Goal: Task Accomplishment & Management: Complete application form

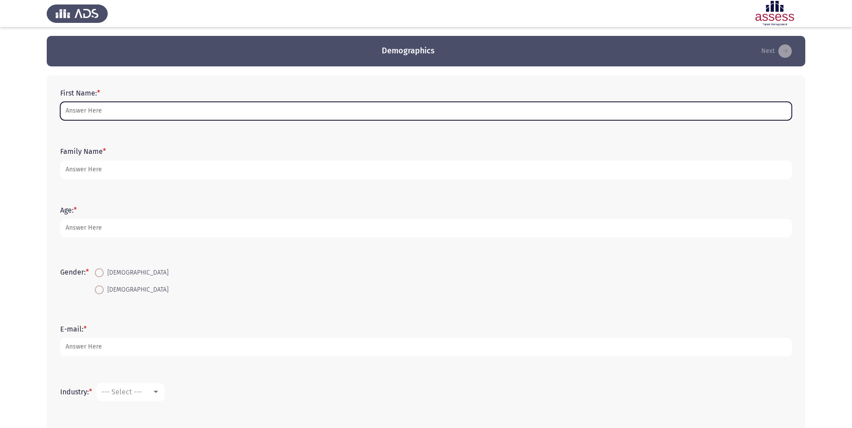
click at [132, 109] on input "First Name: *" at bounding box center [426, 111] width 732 height 18
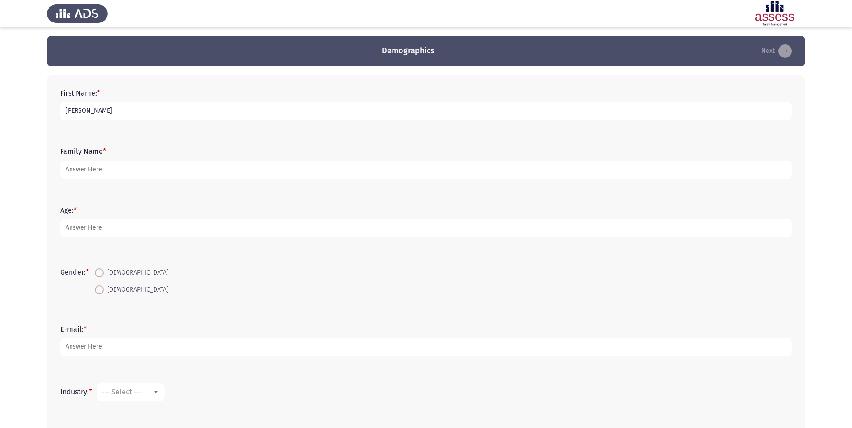
type input "[PERSON_NAME]"
type input "Hamadi"
type input "37"
click at [104, 271] on span at bounding box center [99, 273] width 9 height 9
click at [104, 271] on input "[DEMOGRAPHIC_DATA]" at bounding box center [99, 273] width 9 height 9
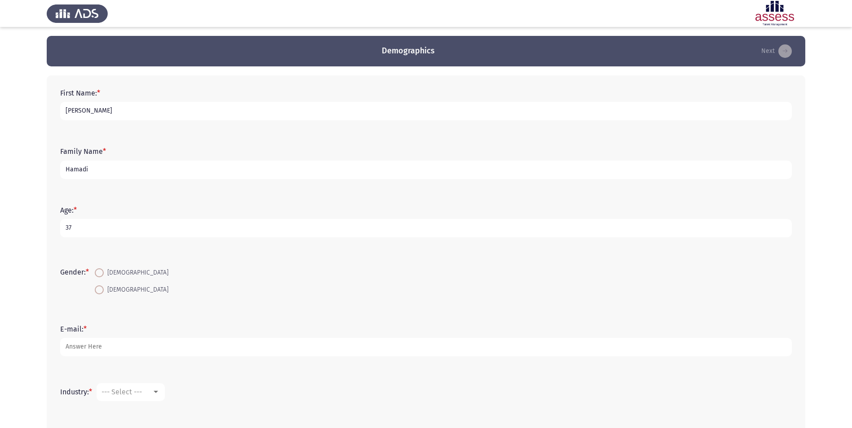
radio input "true"
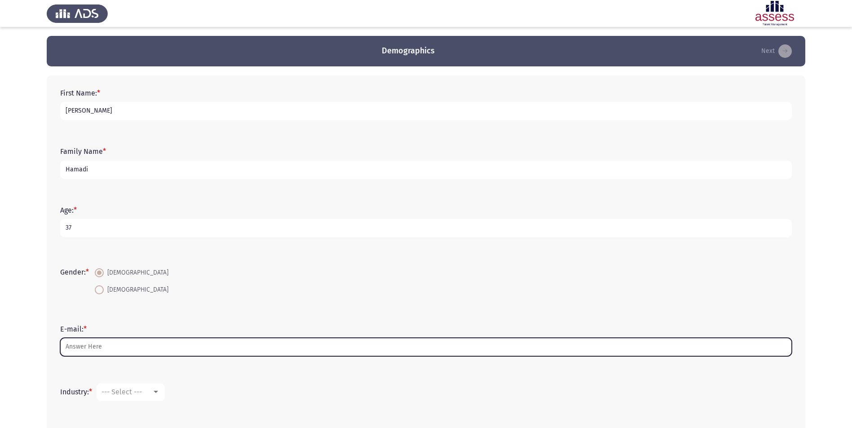
click at [91, 345] on input "E-mail: *" at bounding box center [426, 347] width 732 height 18
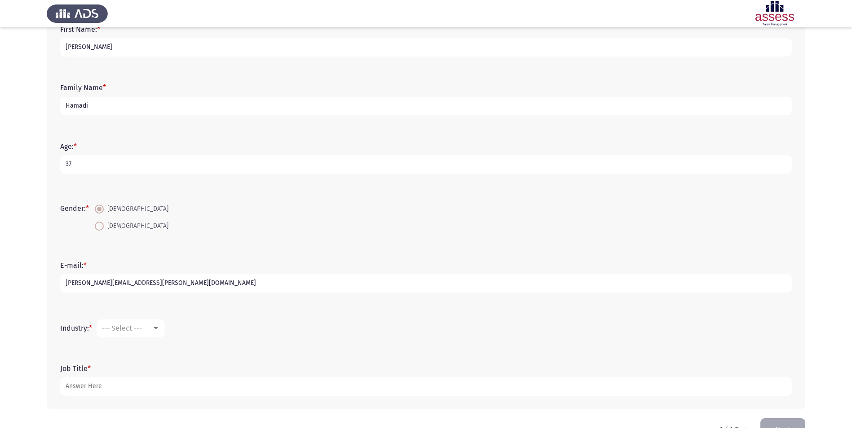
scroll to position [64, 0]
type input "[PERSON_NAME][EMAIL_ADDRESS][PERSON_NAME][DOMAIN_NAME]"
click at [124, 324] on span "--- Select ---" at bounding box center [121, 328] width 40 height 9
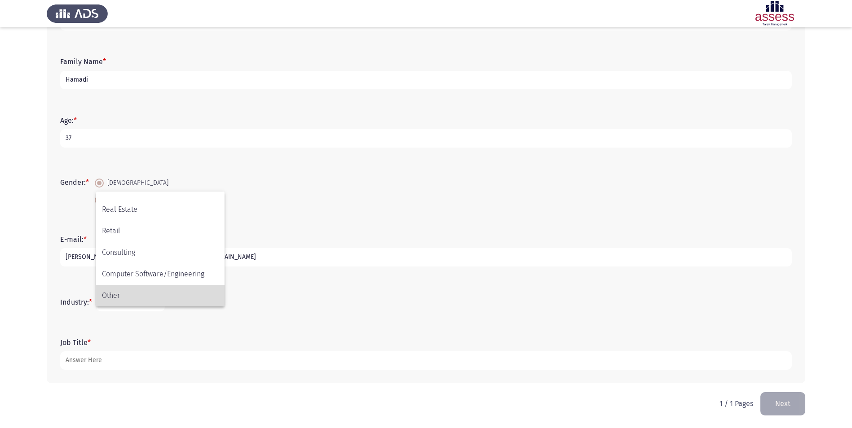
click at [136, 295] on span "Other" at bounding box center [160, 296] width 117 height 22
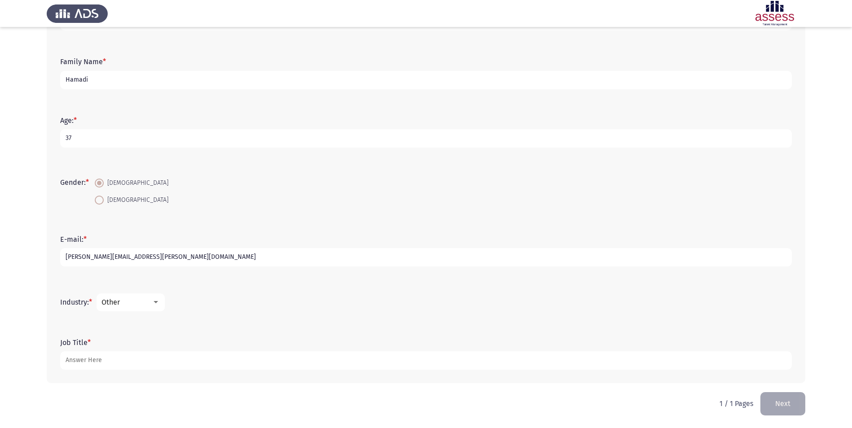
click at [99, 344] on form "Job Title *" at bounding box center [426, 354] width 732 height 31
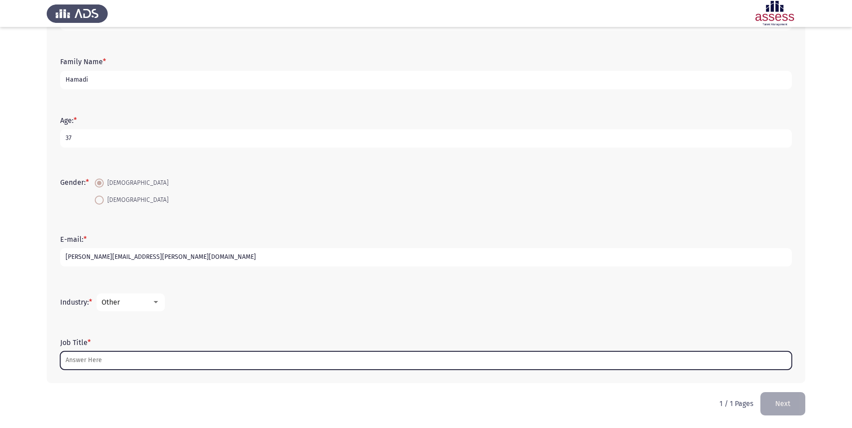
click at [94, 361] on input "Job Title *" at bounding box center [426, 361] width 732 height 18
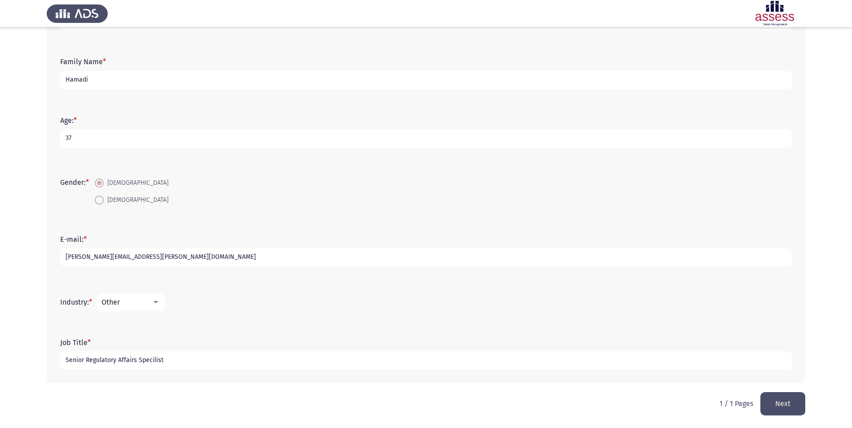
click at [152, 360] on input "Senior Regulatory Affairs Specilist" at bounding box center [426, 361] width 732 height 18
type input "Senior Regulatory Affairs Specialist"
click at [778, 409] on button "Next" at bounding box center [782, 404] width 45 height 23
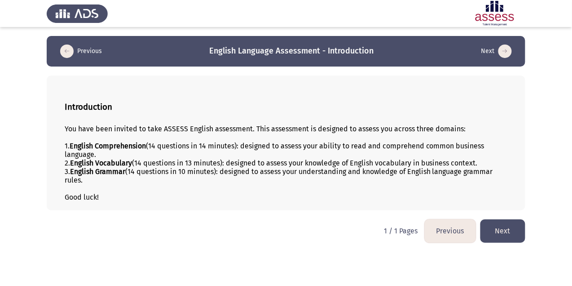
drag, startPoint x: 87, startPoint y: 181, endPoint x: 66, endPoint y: 149, distance: 38.4
click at [66, 149] on div "You have been invited to take ASSESS English assessment. This assessment is des…" at bounding box center [286, 162] width 443 height 77
click at [68, 130] on div "You have been invited to take ASSESS English assessment. This assessment is des…" at bounding box center [286, 128] width 443 height 9
click at [498, 226] on button "Next" at bounding box center [503, 230] width 45 height 23
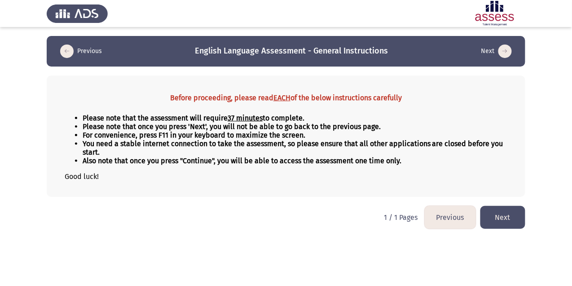
click at [491, 215] on button "Next" at bounding box center [503, 217] width 45 height 23
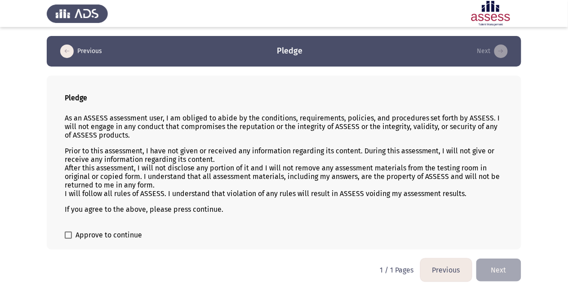
click at [67, 238] on span at bounding box center [68, 234] width 7 height 7
click at [68, 238] on input "Approve to continue" at bounding box center [68, 238] width 0 height 0
checkbox input "true"
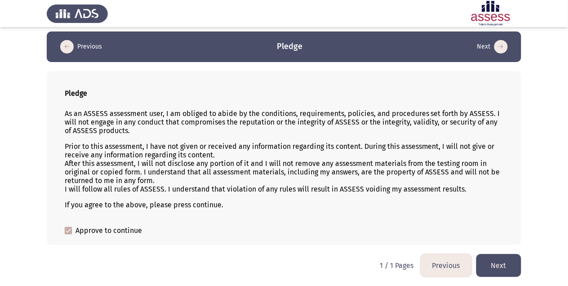
click at [491, 262] on button "Next" at bounding box center [498, 265] width 45 height 23
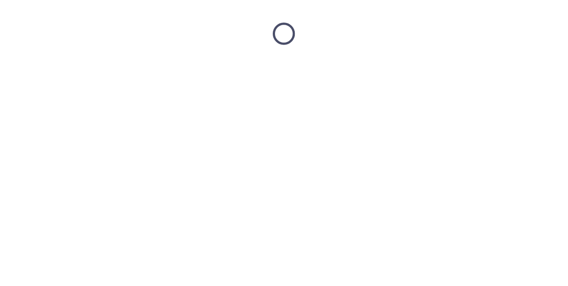
scroll to position [0, 0]
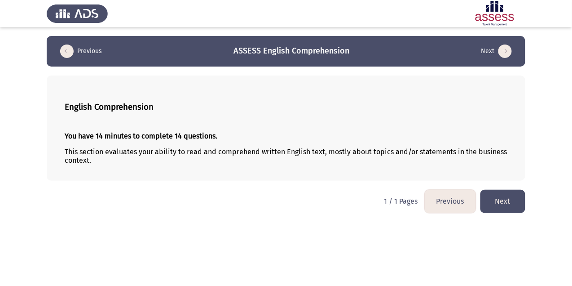
click at [504, 194] on button "Next" at bounding box center [503, 201] width 45 height 23
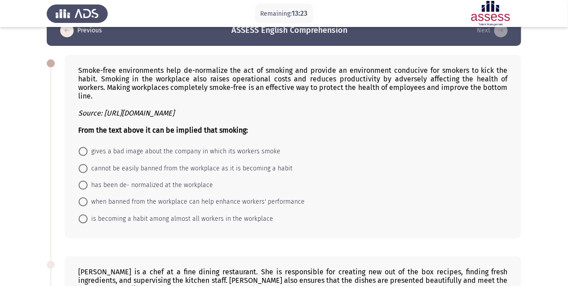
scroll to position [22, 0]
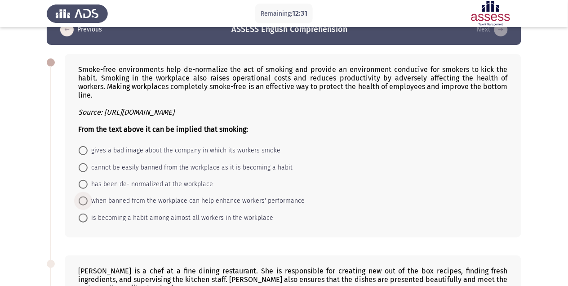
click at [82, 196] on span at bounding box center [83, 200] width 9 height 9
click at [82, 196] on input "when banned from the workplace can help enhance workers' performance" at bounding box center [83, 200] width 9 height 9
radio input "true"
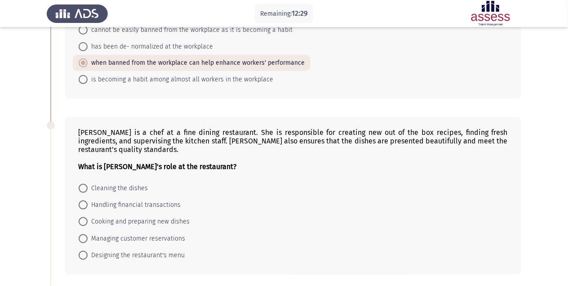
scroll to position [167, 0]
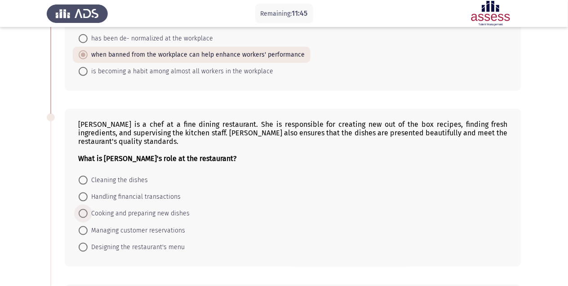
click at [83, 209] on span at bounding box center [83, 213] width 9 height 9
click at [83, 209] on input "Cooking and preparing new dishes" at bounding box center [83, 213] width 9 height 9
radio input "true"
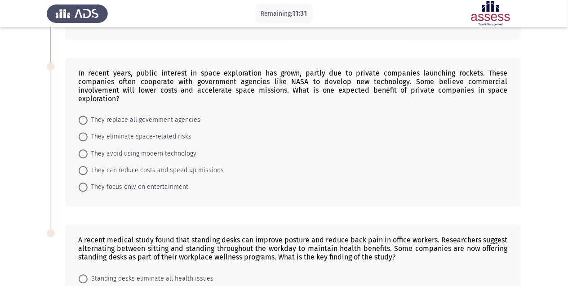
scroll to position [393, 0]
click at [87, 166] on span at bounding box center [83, 170] width 9 height 9
click at [87, 166] on input "They can reduce costs and speed up missions" at bounding box center [83, 170] width 9 height 9
radio input "true"
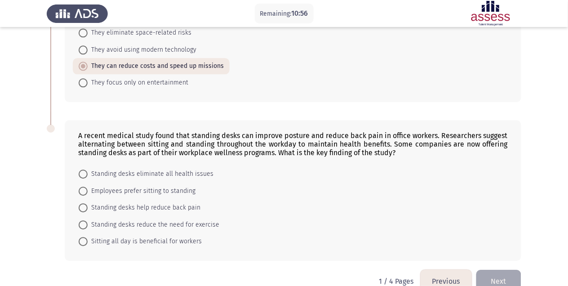
scroll to position [498, 0]
click at [84, 203] on span at bounding box center [83, 207] width 9 height 9
click at [84, 203] on input "Standing desks help reduce back pain" at bounding box center [83, 207] width 9 height 9
radio input "true"
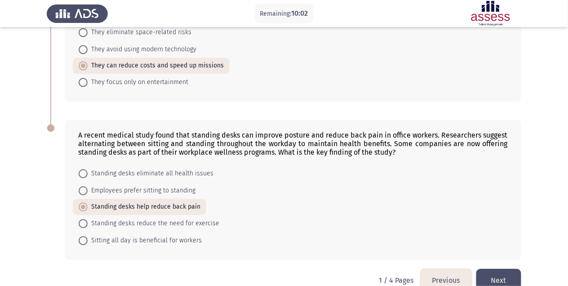
click at [495, 269] on button "Next" at bounding box center [498, 280] width 45 height 23
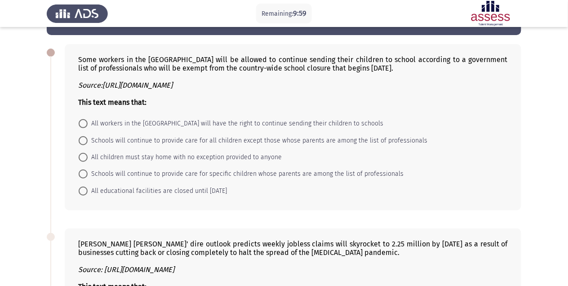
scroll to position [32, 0]
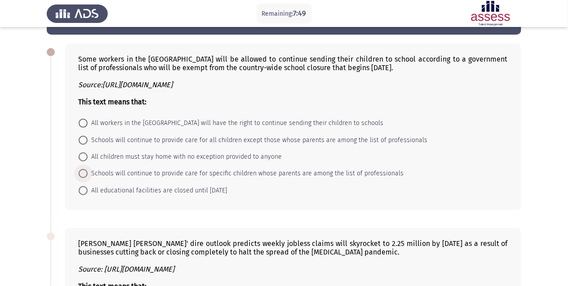
click at [85, 175] on span at bounding box center [83, 173] width 9 height 9
click at [85, 175] on input "Schools will continue to provide care for specific children whose parents are a…" at bounding box center [83, 173] width 9 height 9
radio input "true"
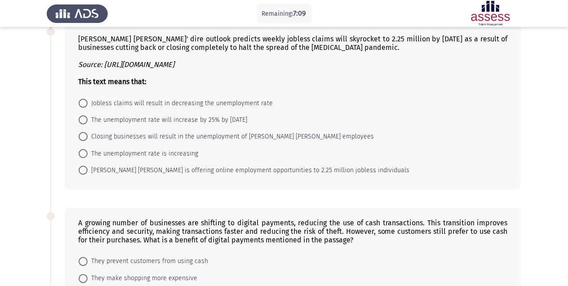
scroll to position [236, 0]
click at [83, 120] on span at bounding box center [83, 119] width 9 height 9
click at [83, 120] on input "The unemployment rate will increase by 25% by [DATE]" at bounding box center [83, 119] width 9 height 9
radio input "true"
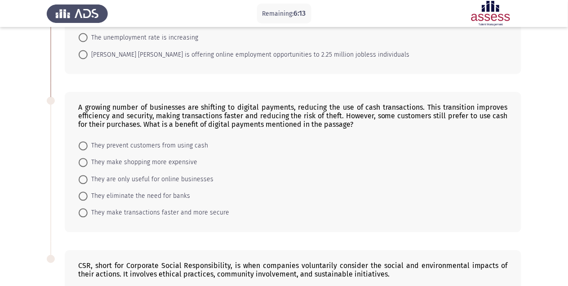
scroll to position [351, 0]
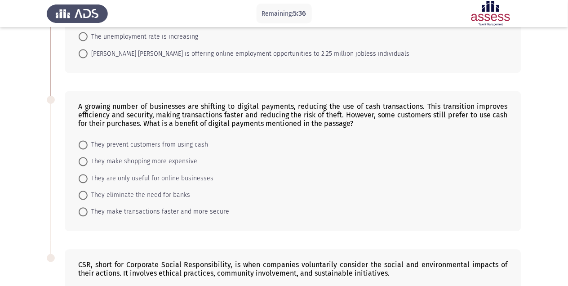
click at [81, 216] on span at bounding box center [83, 211] width 9 height 9
click at [81, 216] on input "They make transactions faster and more secure" at bounding box center [83, 211] width 9 height 9
radio input "true"
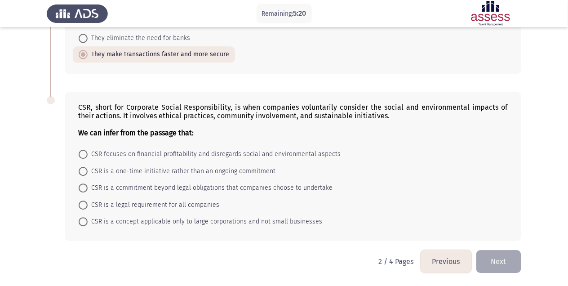
scroll to position [512, 0]
click at [83, 172] on span at bounding box center [83, 171] width 9 height 9
click at [83, 172] on input "CSR is a one-time initiative rather than an ongoing commitment" at bounding box center [83, 171] width 9 height 9
radio input "true"
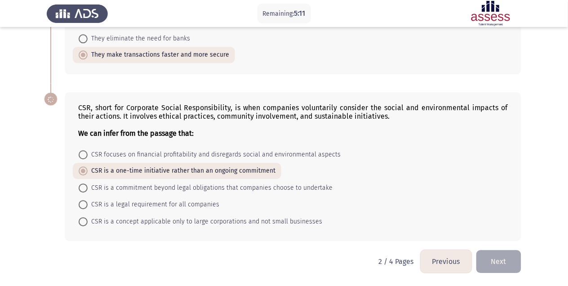
scroll to position [511, 0]
click at [498, 254] on button "Next" at bounding box center [498, 261] width 45 height 23
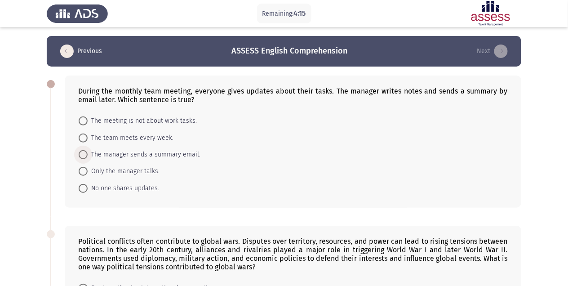
click at [84, 155] on span at bounding box center [83, 154] width 9 height 9
click at [84, 155] on input "The manager sends a summary email." at bounding box center [83, 154] width 9 height 9
radio input "true"
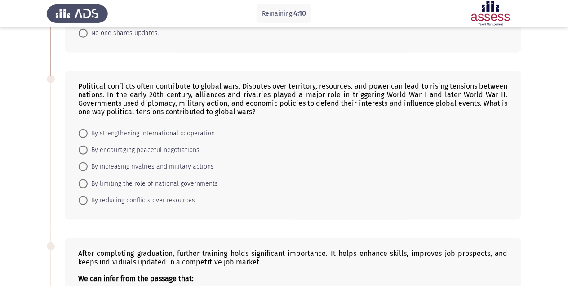
scroll to position [155, 0]
click at [88, 167] on span "By increasing rivalries and military actions" at bounding box center [151, 165] width 126 height 11
click at [88, 167] on input "By increasing rivalries and military actions" at bounding box center [83, 165] width 9 height 9
radio input "true"
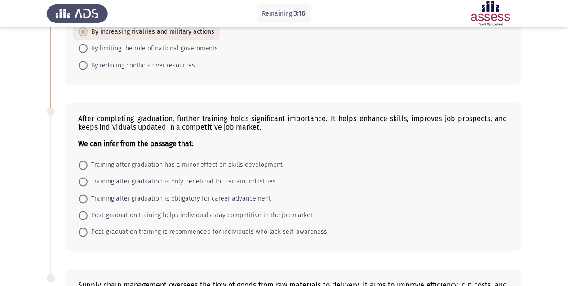
scroll to position [289, 0]
click at [84, 217] on span at bounding box center [83, 215] width 9 height 9
click at [84, 217] on input "Post-graduation training helps individuals stay competitive in the job market" at bounding box center [83, 215] width 9 height 9
radio input "true"
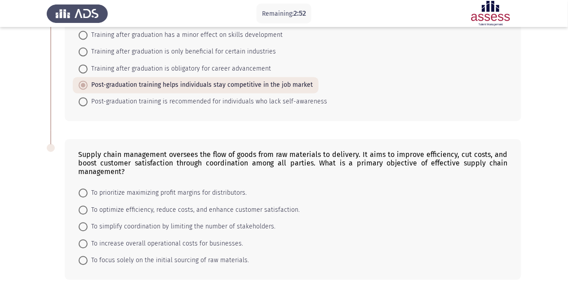
scroll to position [459, 0]
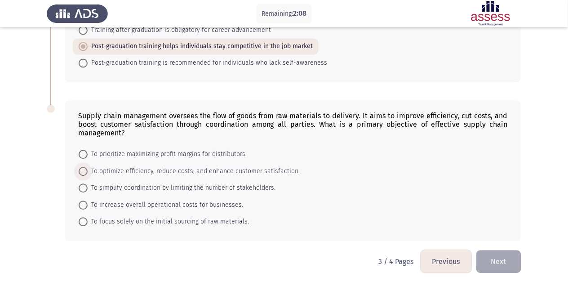
click at [80, 167] on span at bounding box center [83, 171] width 9 height 9
click at [80, 167] on input "To optimize efficiency, reduce costs, and enhance customer satisfaction." at bounding box center [83, 171] width 9 height 9
radio input "true"
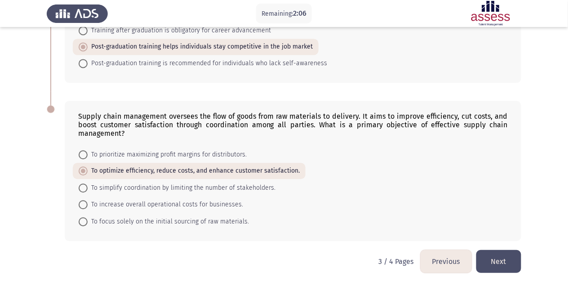
click at [489, 260] on button "Next" at bounding box center [498, 261] width 45 height 23
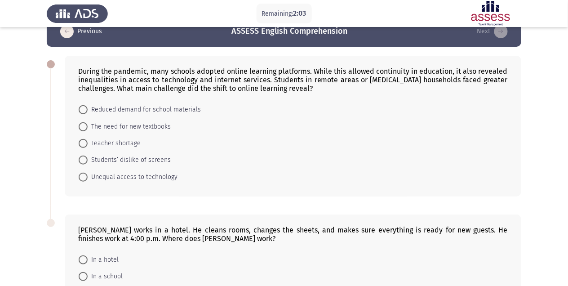
scroll to position [21, 0]
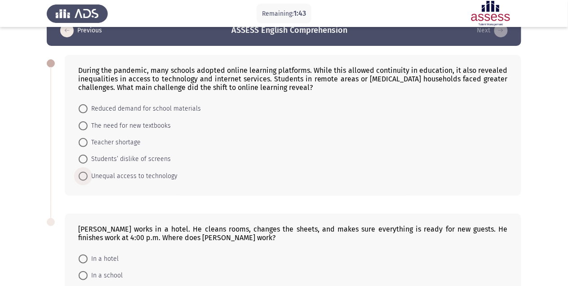
click at [80, 177] on span at bounding box center [83, 176] width 9 height 9
click at [80, 177] on input "Unequal access to technology" at bounding box center [83, 176] width 9 height 9
radio input "true"
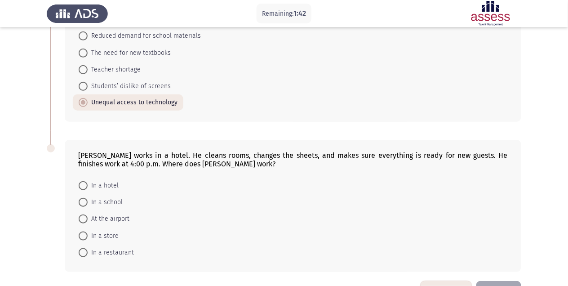
scroll to position [125, 0]
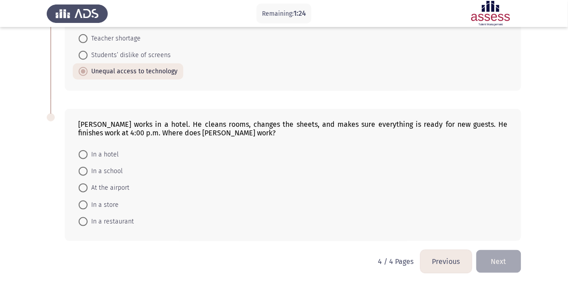
click at [85, 154] on span at bounding box center [83, 154] width 9 height 9
click at [85, 154] on input "In a hotel" at bounding box center [83, 154] width 9 height 9
radio input "true"
click at [496, 256] on button "Next" at bounding box center [498, 261] width 45 height 23
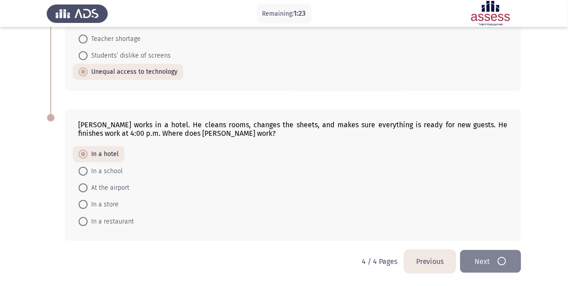
scroll to position [0, 0]
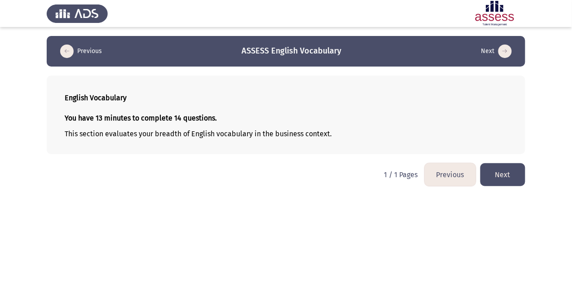
click at [250, 119] on p "You have 13 minutes to complete 14 questions." at bounding box center [286, 118] width 443 height 9
click at [493, 180] on button "Next" at bounding box center [503, 174] width 45 height 23
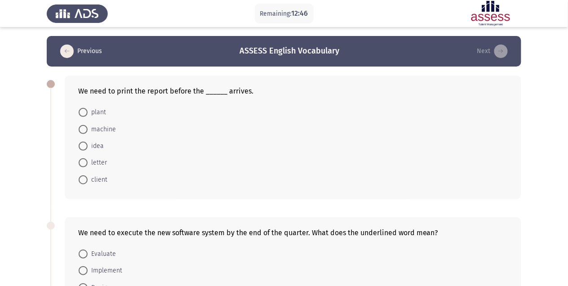
click at [84, 181] on span at bounding box center [83, 179] width 9 height 9
click at [84, 181] on input "client" at bounding box center [83, 179] width 9 height 9
radio input "true"
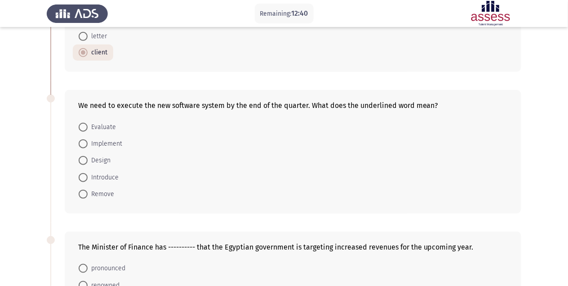
scroll to position [127, 0]
click at [84, 143] on span at bounding box center [83, 143] width 9 height 9
click at [84, 143] on input "Implement" at bounding box center [83, 143] width 9 height 9
radio input "true"
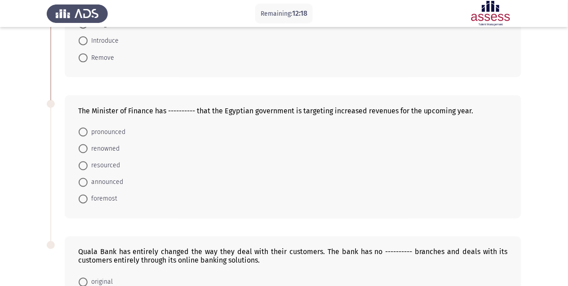
scroll to position [262, 0]
click at [82, 183] on span at bounding box center [83, 181] width 9 height 9
click at [82, 183] on input "announced" at bounding box center [83, 181] width 9 height 9
radio input "true"
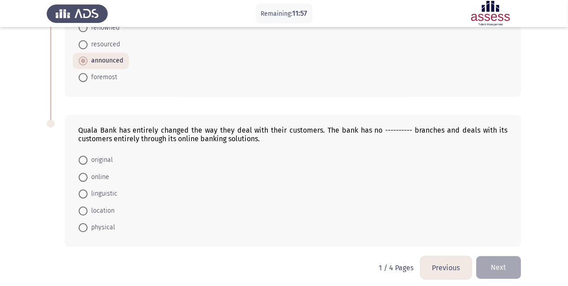
scroll to position [390, 0]
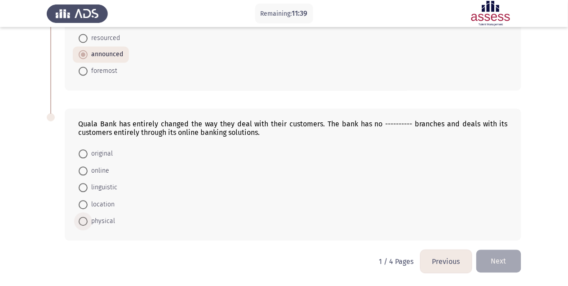
click at [83, 223] on span at bounding box center [83, 221] width 9 height 9
click at [83, 223] on input "physical" at bounding box center [83, 221] width 9 height 9
radio input "true"
click at [486, 257] on button "Next" at bounding box center [498, 261] width 45 height 23
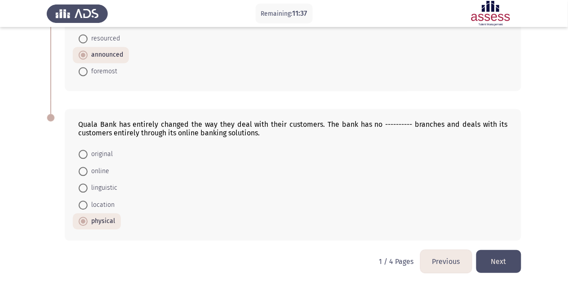
scroll to position [0, 0]
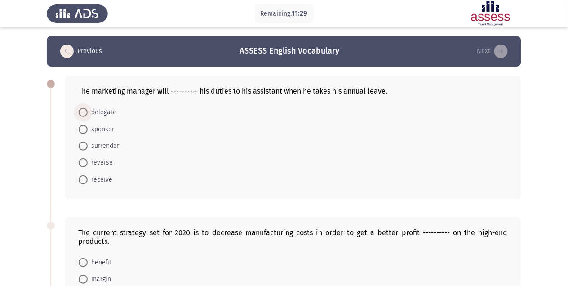
click at [84, 112] on span at bounding box center [83, 112] width 9 height 9
click at [84, 112] on input "delegate" at bounding box center [83, 112] width 9 height 9
radio input "true"
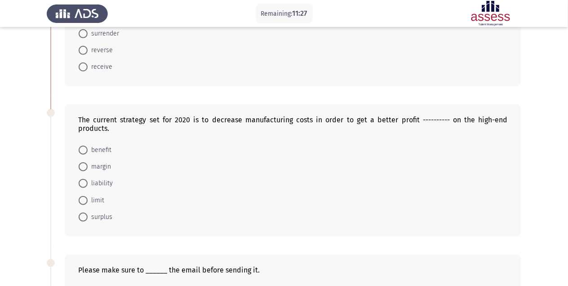
scroll to position [119, 0]
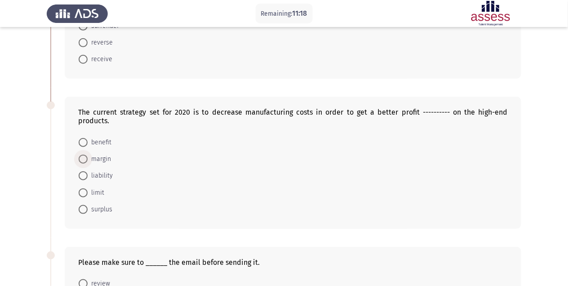
click at [85, 159] on span at bounding box center [83, 158] width 9 height 9
click at [85, 159] on input "margin" at bounding box center [83, 158] width 9 height 9
radio input "true"
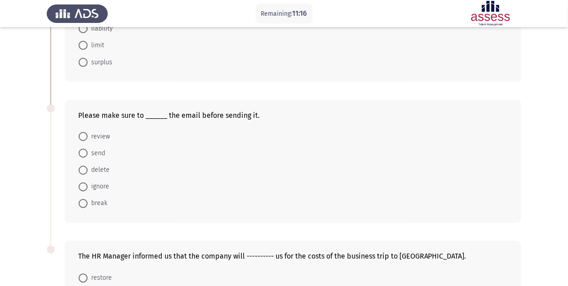
scroll to position [266, 0]
click at [84, 137] on span at bounding box center [83, 136] width 9 height 9
click at [84, 137] on input "review" at bounding box center [83, 136] width 9 height 9
radio input "true"
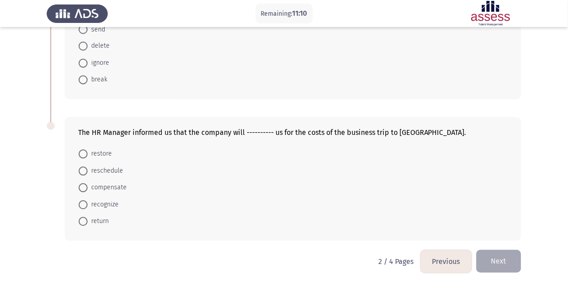
scroll to position [389, 0]
click at [84, 192] on span at bounding box center [83, 187] width 9 height 9
click at [84, 192] on input "compensate" at bounding box center [83, 187] width 9 height 9
radio input "true"
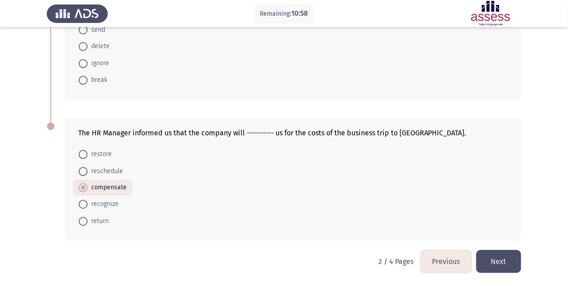
click at [489, 252] on button "Next" at bounding box center [498, 261] width 45 height 23
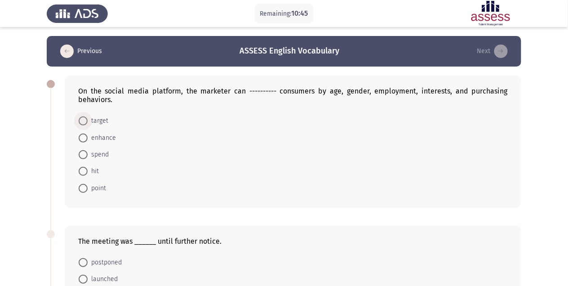
click at [86, 122] on span at bounding box center [83, 120] width 9 height 9
click at [86, 122] on input "target" at bounding box center [83, 120] width 9 height 9
radio input "true"
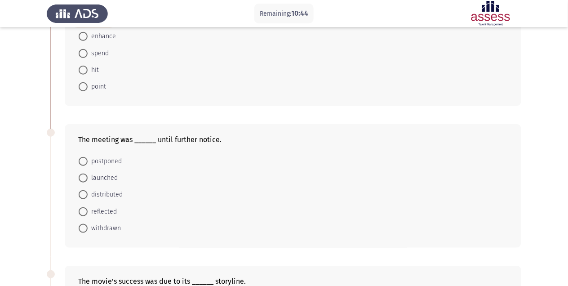
scroll to position [101, 0]
click at [83, 162] on span at bounding box center [83, 161] width 9 height 9
click at [83, 162] on input "postponed" at bounding box center [83, 161] width 9 height 9
radio input "true"
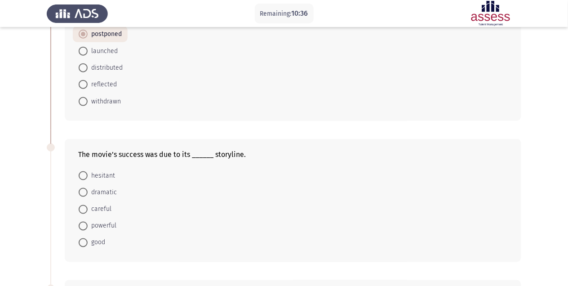
scroll to position [229, 0]
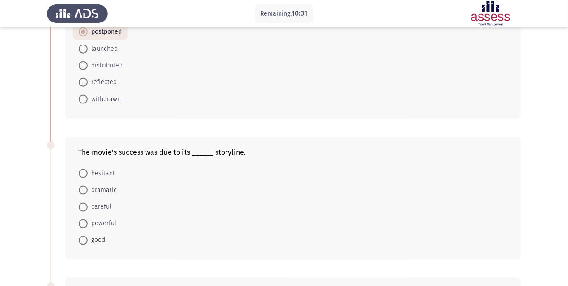
click at [85, 225] on span at bounding box center [83, 223] width 9 height 9
click at [85, 225] on input "powerful" at bounding box center [83, 223] width 9 height 9
radio input "true"
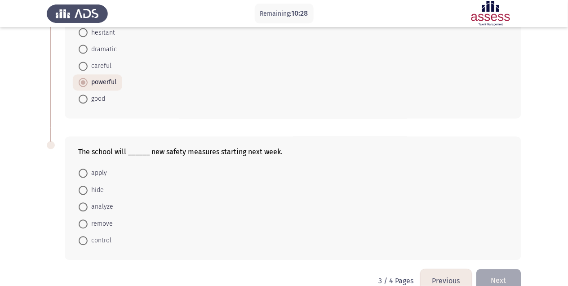
scroll to position [390, 0]
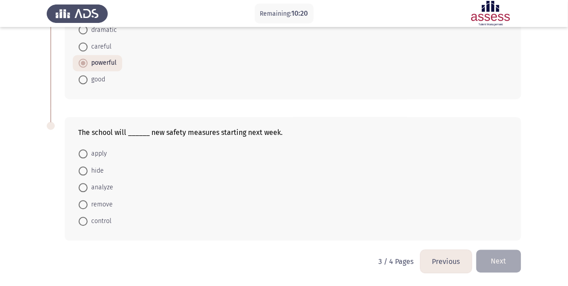
click at [83, 153] on span at bounding box center [83, 154] width 9 height 9
click at [83, 153] on input "apply" at bounding box center [83, 154] width 9 height 9
radio input "true"
click at [503, 260] on button "Next" at bounding box center [498, 261] width 45 height 23
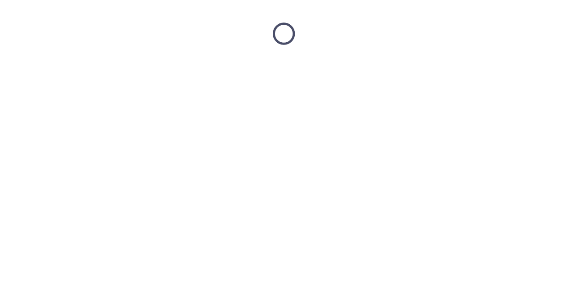
scroll to position [0, 0]
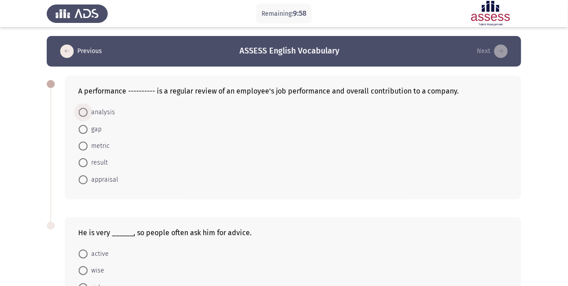
click at [82, 111] on span at bounding box center [83, 112] width 9 height 9
click at [82, 111] on input "analysis" at bounding box center [83, 112] width 9 height 9
radio input "true"
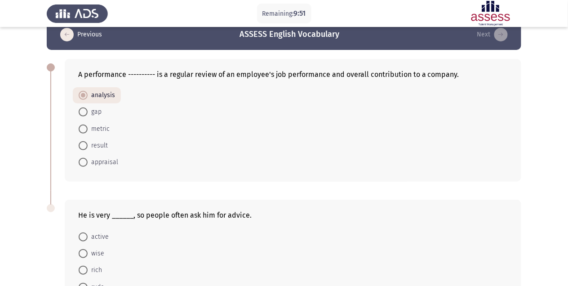
scroll to position [17, 0]
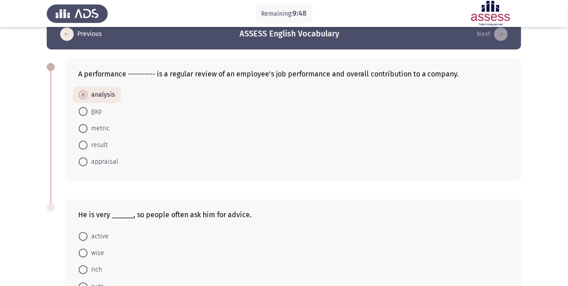
click at [81, 164] on span at bounding box center [83, 161] width 9 height 9
click at [81, 164] on input "appraisal" at bounding box center [83, 161] width 9 height 9
radio input "true"
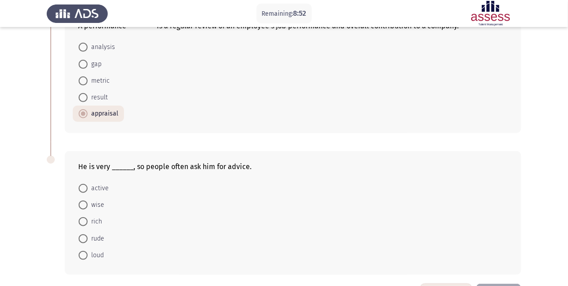
scroll to position [80, 0]
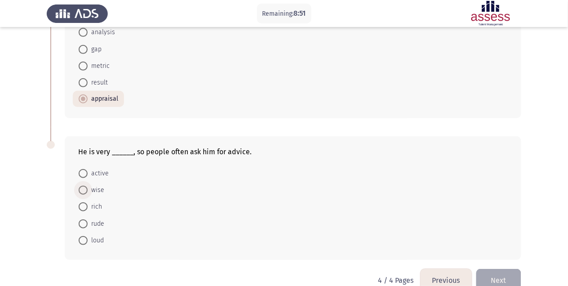
click at [83, 192] on span at bounding box center [83, 189] width 9 height 9
click at [83, 192] on input "wise" at bounding box center [83, 189] width 9 height 9
radio input "true"
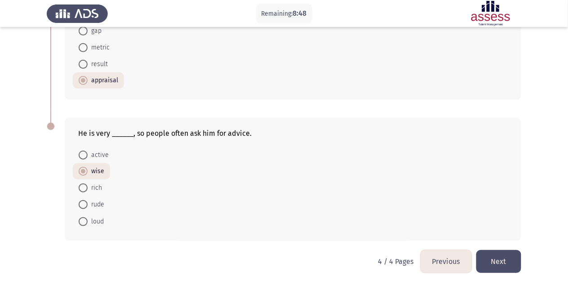
click at [497, 260] on button "Next" at bounding box center [498, 261] width 45 height 23
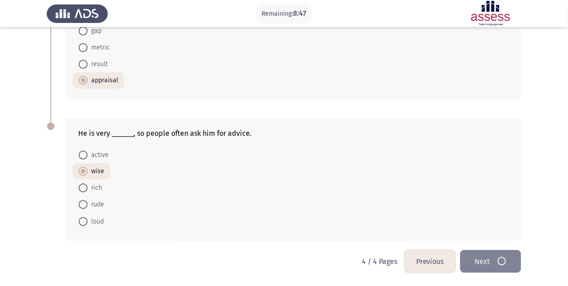
scroll to position [0, 0]
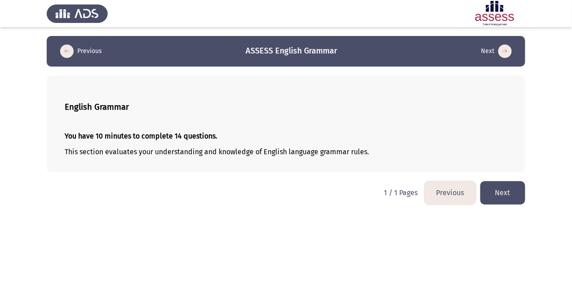
click at [494, 196] on button "Next" at bounding box center [503, 192] width 45 height 23
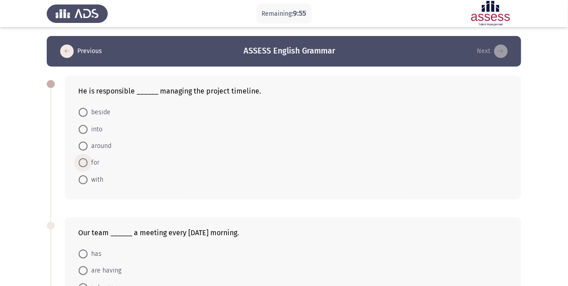
click at [83, 162] on span at bounding box center [83, 162] width 9 height 9
click at [83, 162] on input "for" at bounding box center [83, 162] width 9 height 9
radio input "true"
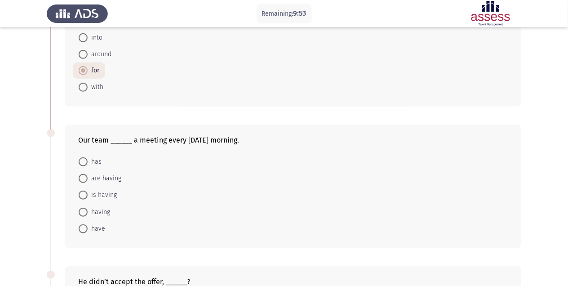
scroll to position [95, 0]
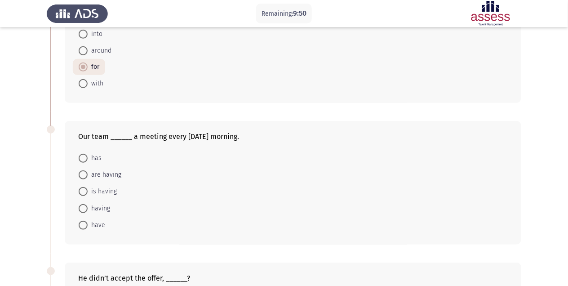
click at [85, 159] on span at bounding box center [83, 158] width 9 height 9
click at [85, 159] on input "has" at bounding box center [83, 158] width 9 height 9
radio input "true"
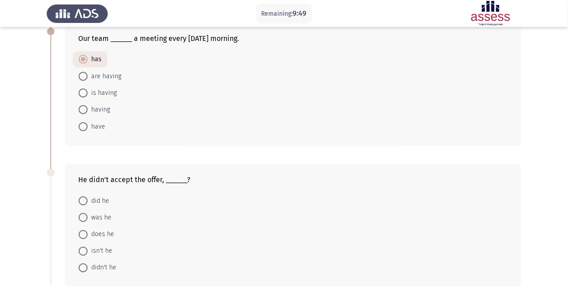
scroll to position [213, 0]
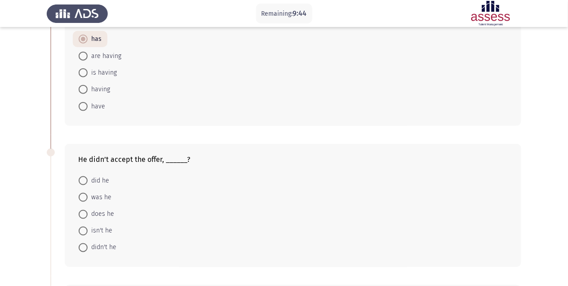
click at [82, 179] on span at bounding box center [83, 180] width 9 height 9
click at [82, 179] on input "did he" at bounding box center [83, 180] width 9 height 9
radio input "true"
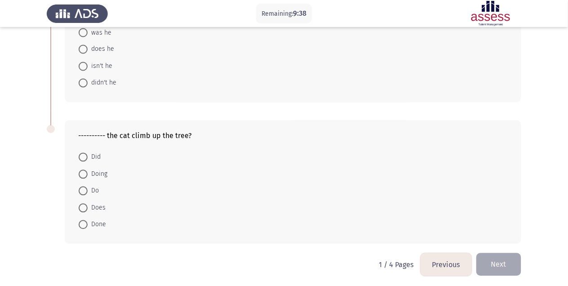
scroll to position [377, 0]
click at [82, 157] on span at bounding box center [83, 157] width 9 height 9
click at [82, 157] on input "Did" at bounding box center [83, 157] width 9 height 9
radio input "true"
click at [485, 260] on button "Next" at bounding box center [498, 263] width 45 height 23
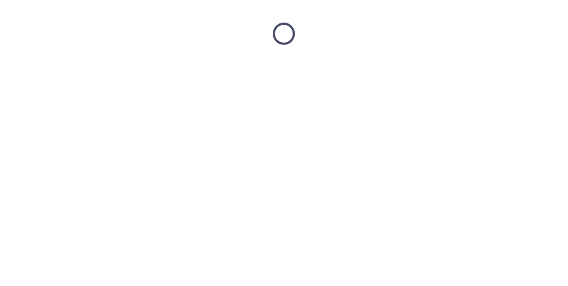
scroll to position [0, 0]
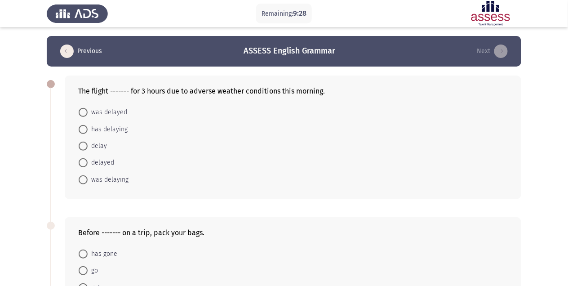
click at [83, 110] on span at bounding box center [83, 112] width 9 height 9
click at [83, 110] on input "was delayed" at bounding box center [83, 112] width 9 height 9
radio input "true"
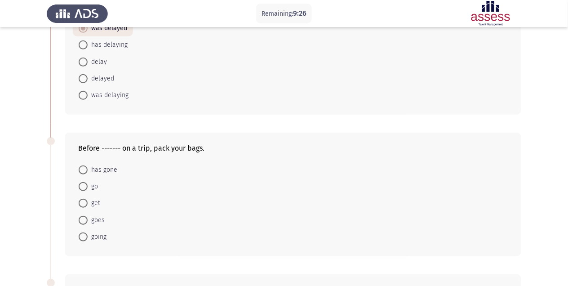
scroll to position [124, 0]
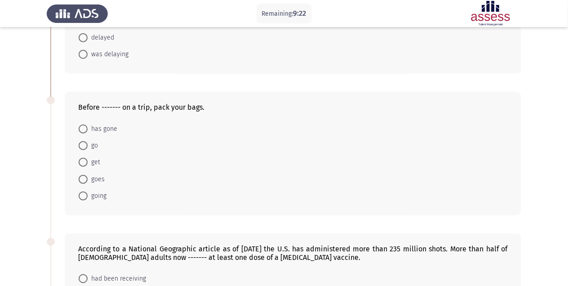
click at [81, 197] on span at bounding box center [83, 195] width 9 height 9
click at [81, 197] on input "going" at bounding box center [83, 195] width 9 height 9
radio input "true"
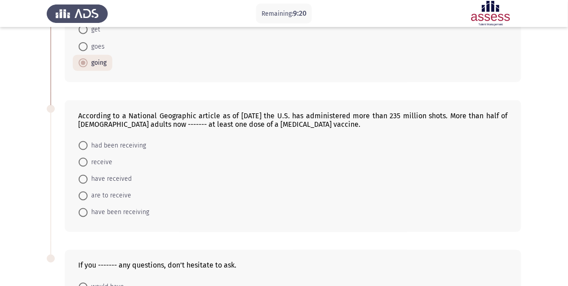
scroll to position [257, 0]
click at [86, 180] on span at bounding box center [83, 178] width 9 height 9
click at [86, 180] on input "have received" at bounding box center [83, 178] width 9 height 9
radio input "true"
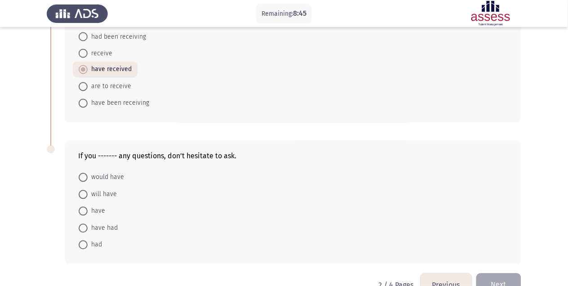
scroll to position [366, 0]
click at [85, 214] on span at bounding box center [83, 211] width 9 height 9
click at [85, 214] on input "have" at bounding box center [83, 211] width 9 height 9
radio input "true"
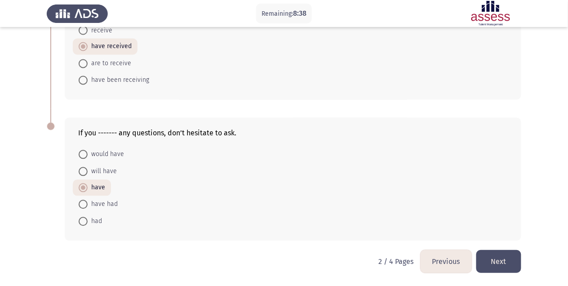
click at [501, 265] on button "Next" at bounding box center [498, 261] width 45 height 23
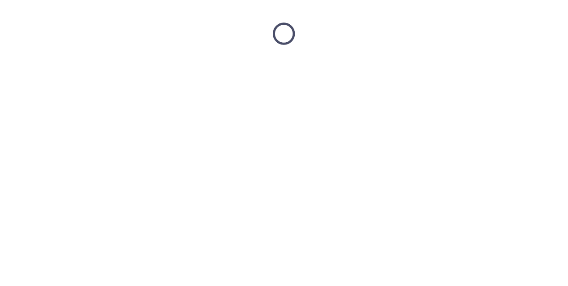
scroll to position [0, 0]
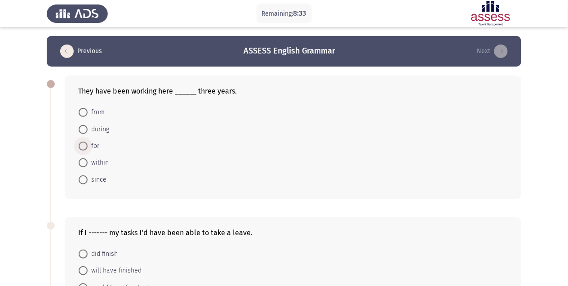
click at [81, 148] on span at bounding box center [83, 145] width 9 height 9
click at [81, 148] on input "for" at bounding box center [83, 145] width 9 height 9
radio input "true"
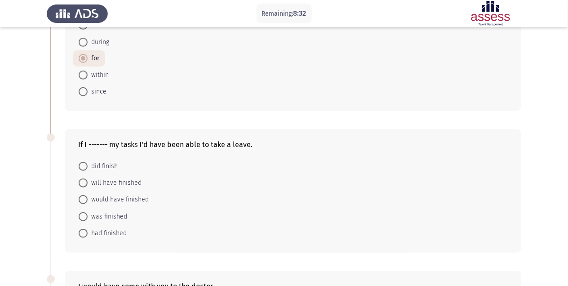
scroll to position [109, 0]
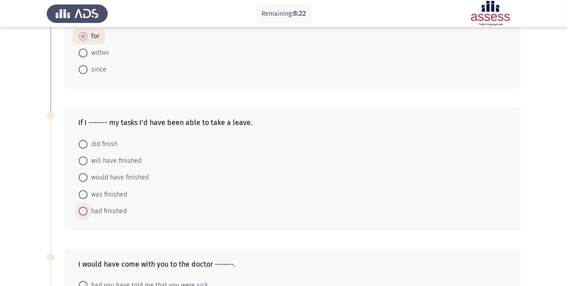
click at [82, 211] on span at bounding box center [83, 211] width 9 height 9
click at [82, 211] on input "had finished" at bounding box center [83, 211] width 9 height 9
radio input "true"
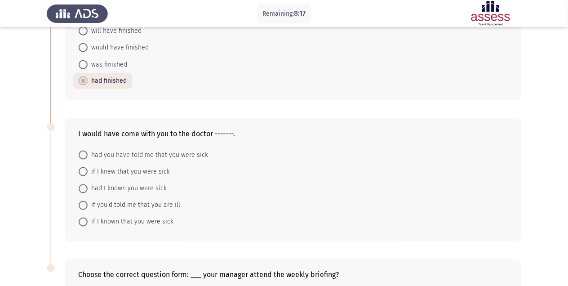
scroll to position [243, 0]
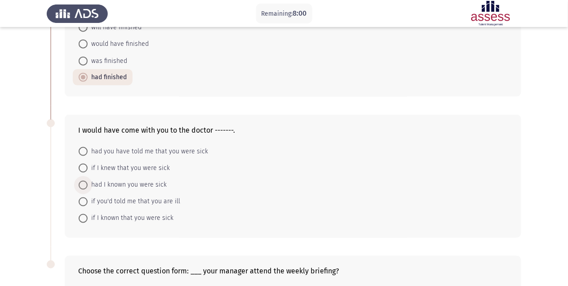
click at [85, 186] on span at bounding box center [83, 185] width 9 height 9
click at [85, 186] on input "had I known you were sick" at bounding box center [83, 185] width 9 height 9
radio input "true"
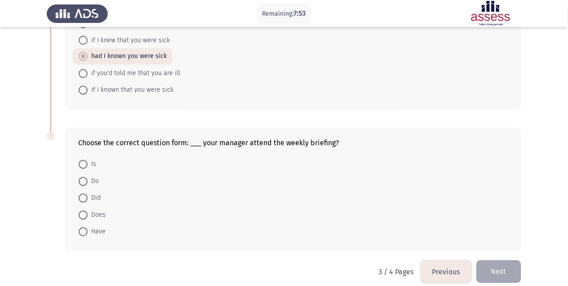
scroll to position [371, 0]
click at [82, 198] on span at bounding box center [83, 197] width 9 height 9
click at [82, 198] on input "Did" at bounding box center [83, 197] width 9 height 9
radio input "true"
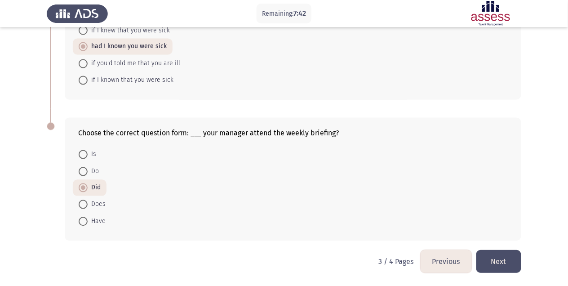
click at [493, 252] on button "Next" at bounding box center [498, 261] width 45 height 23
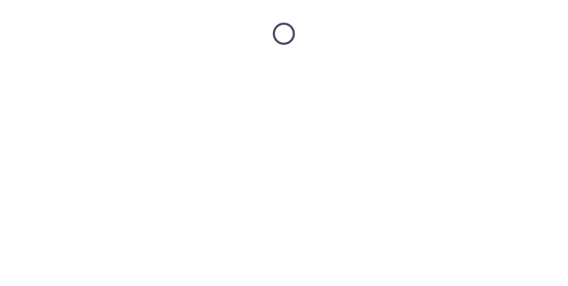
scroll to position [0, 0]
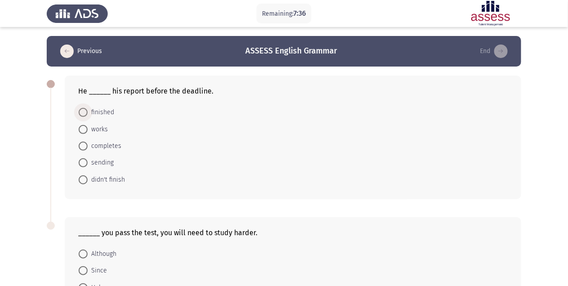
click at [83, 110] on span at bounding box center [83, 112] width 9 height 9
click at [83, 110] on input "finished" at bounding box center [83, 112] width 9 height 9
radio input "true"
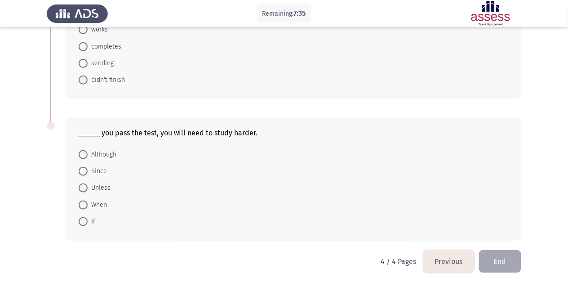
scroll to position [99, 0]
click at [83, 188] on span at bounding box center [83, 187] width 9 height 9
click at [83, 188] on input "Unless" at bounding box center [83, 187] width 9 height 9
radio input "true"
click at [496, 260] on button "End" at bounding box center [500, 261] width 42 height 23
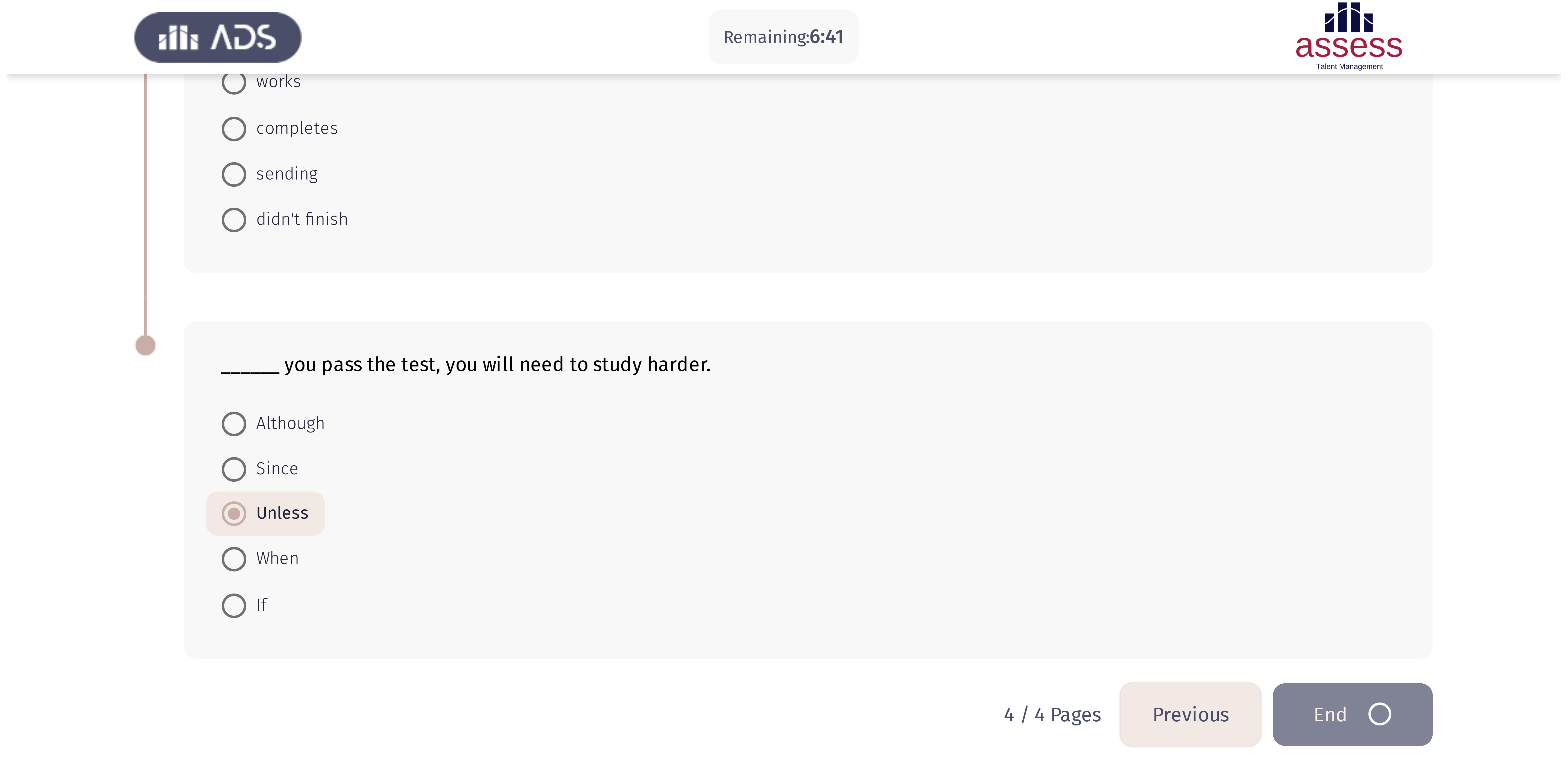
scroll to position [0, 0]
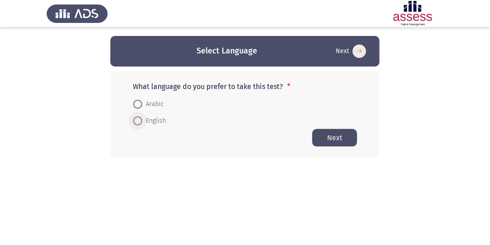
click at [139, 122] on span at bounding box center [137, 120] width 9 height 9
click at [139, 122] on input "English" at bounding box center [137, 120] width 9 height 9
radio input "true"
click at [343, 138] on button "Next" at bounding box center [335, 137] width 45 height 18
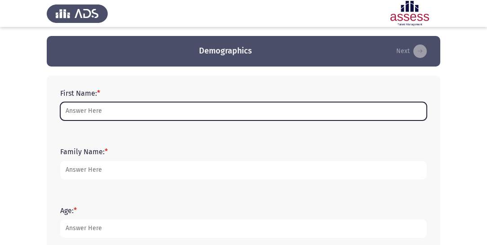
click at [159, 116] on input "First Name: *" at bounding box center [243, 111] width 366 height 18
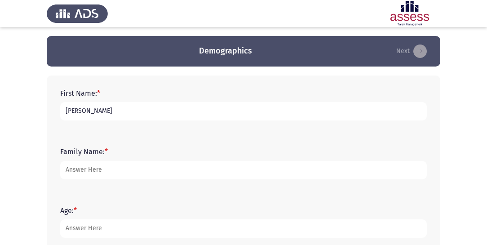
type input "[PERSON_NAME]"
type input "Hamadi"
type input "37"
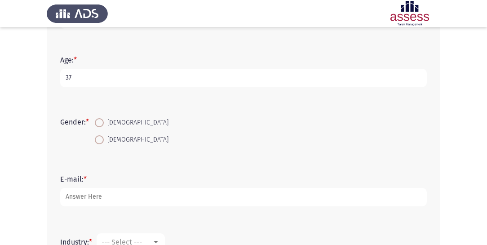
click at [103, 122] on span at bounding box center [99, 122] width 9 height 9
click at [103, 122] on input "[DEMOGRAPHIC_DATA]" at bounding box center [99, 122] width 9 height 9
radio input "true"
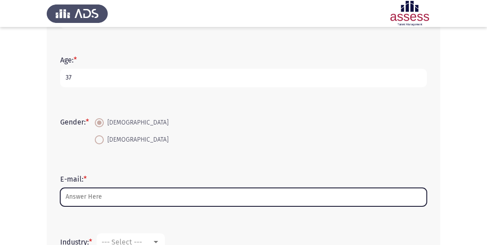
click at [97, 196] on input "E-mail: *" at bounding box center [243, 197] width 366 height 18
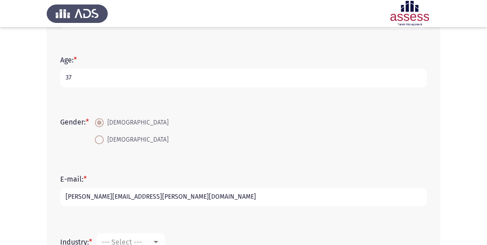
type input "[PERSON_NAME][EMAIL_ADDRESS][PERSON_NAME][DOMAIN_NAME]"
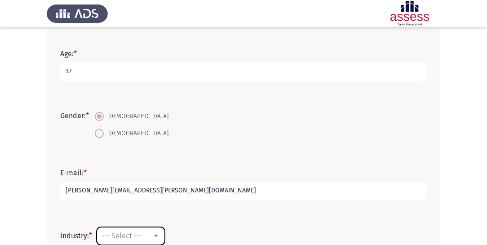
click at [126, 236] on span "--- Select ---" at bounding box center [121, 235] width 40 height 9
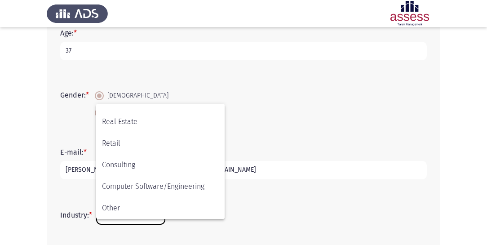
scroll to position [178, 0]
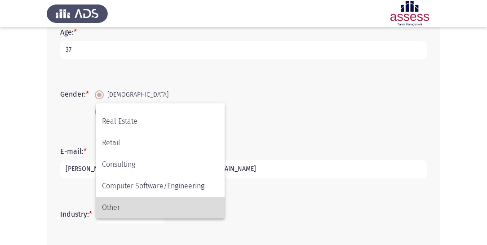
click at [123, 210] on span "Other" at bounding box center [160, 208] width 117 height 22
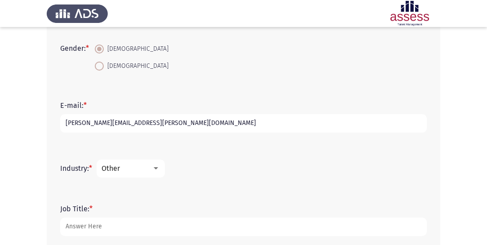
scroll to position [271, 0]
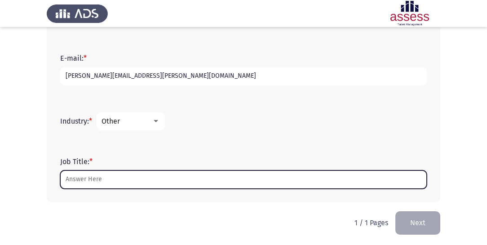
click at [112, 174] on input "Job Title: *" at bounding box center [243, 179] width 366 height 18
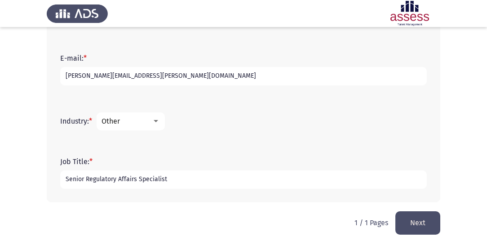
type input "Senior Regulatory Affairs Specialist"
click at [403, 221] on button "Next" at bounding box center [417, 222] width 45 height 23
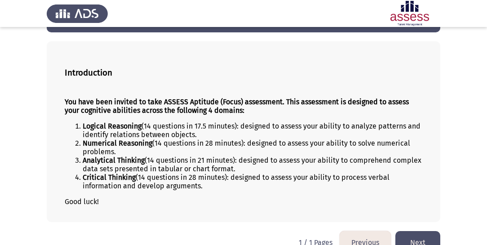
scroll to position [53, 0]
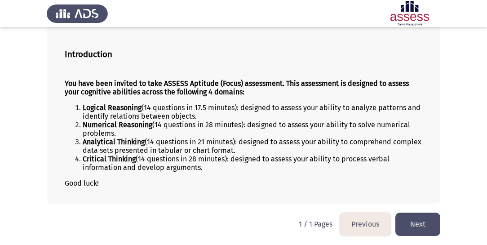
click at [414, 216] on button "Next" at bounding box center [417, 223] width 45 height 23
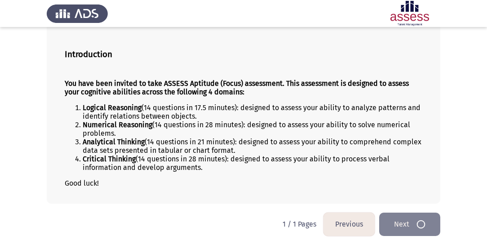
scroll to position [0, 0]
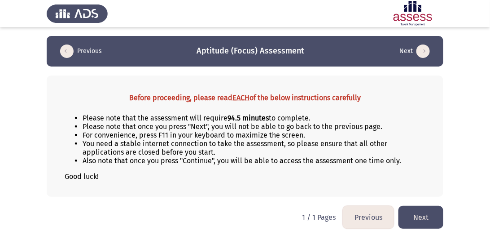
click at [423, 216] on button "Next" at bounding box center [421, 217] width 45 height 23
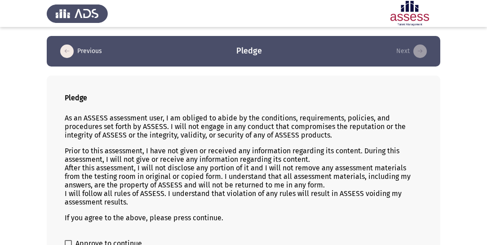
scroll to position [55, 0]
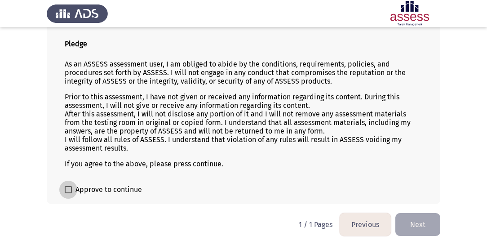
click at [66, 190] on span at bounding box center [68, 189] width 7 height 7
click at [68, 193] on input "Approve to continue" at bounding box center [68, 193] width 0 height 0
checkbox input "true"
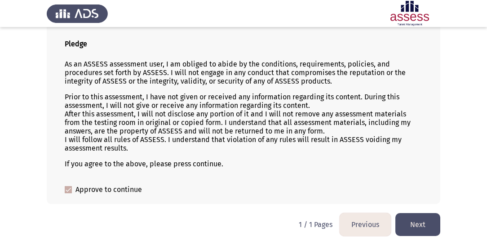
click at [427, 229] on button "Next" at bounding box center [417, 224] width 45 height 23
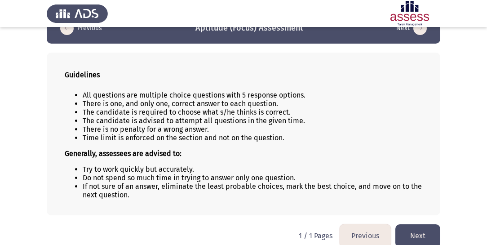
scroll to position [28, 0]
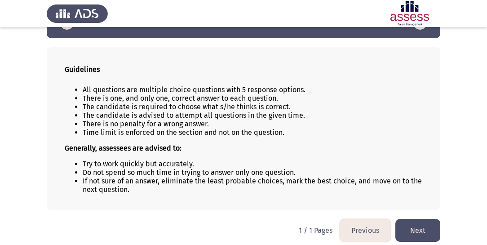
drag, startPoint x: 103, startPoint y: 99, endPoint x: 118, endPoint y: 106, distance: 16.1
click at [118, 106] on ul "All questions are multiple choice questions with 5 response options. There is o…" at bounding box center [243, 110] width 357 height 51
click at [409, 222] on button "Next" at bounding box center [417, 230] width 45 height 23
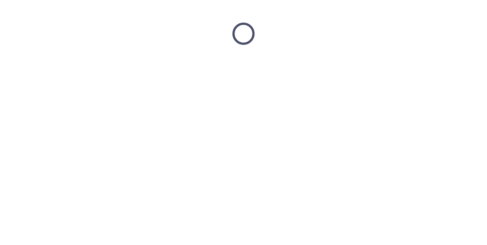
scroll to position [0, 0]
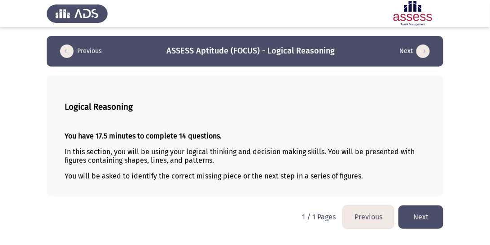
click at [413, 209] on button "Next" at bounding box center [421, 216] width 45 height 23
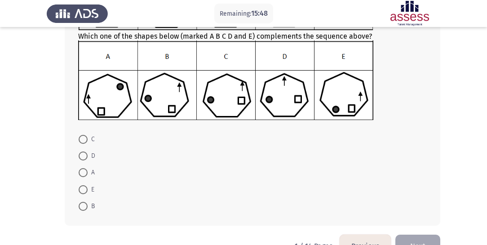
scroll to position [128, 0]
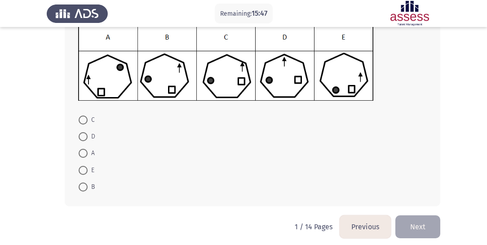
click at [86, 186] on span at bounding box center [83, 186] width 9 height 9
click at [86, 186] on input "B" at bounding box center [83, 186] width 9 height 9
radio input "true"
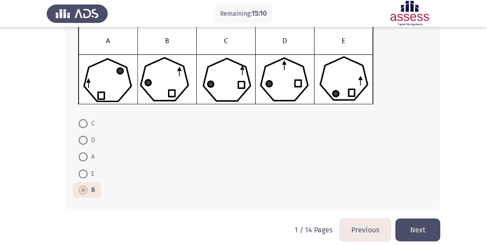
scroll to position [134, 0]
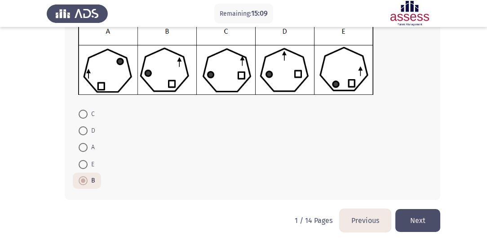
click at [405, 211] on button "Next" at bounding box center [417, 220] width 45 height 23
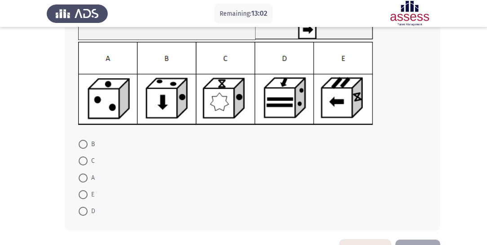
scroll to position [98, 0]
click at [82, 194] on span at bounding box center [83, 194] width 9 height 9
click at [82, 194] on input "E" at bounding box center [83, 194] width 9 height 9
radio input "true"
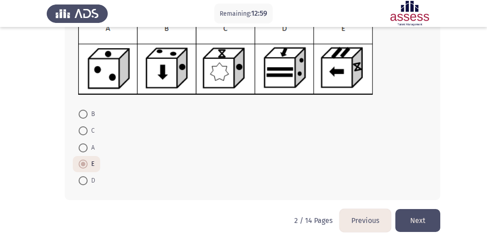
click at [399, 214] on button "Next" at bounding box center [417, 220] width 45 height 23
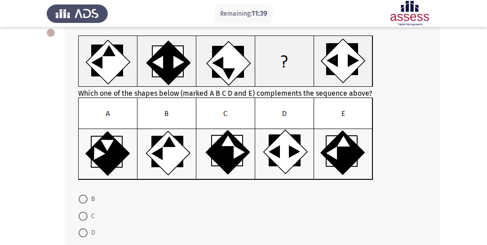
scroll to position [52, 0]
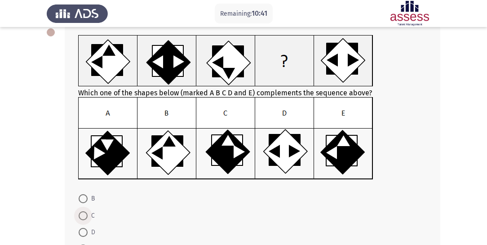
click at [85, 218] on span at bounding box center [83, 215] width 9 height 9
click at [85, 218] on input "C" at bounding box center [83, 215] width 9 height 9
radio input "true"
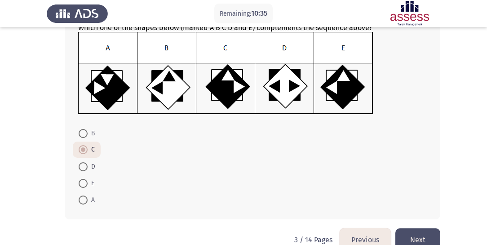
scroll to position [137, 0]
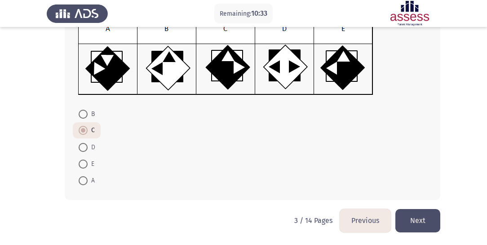
click at [404, 218] on button "Next" at bounding box center [417, 220] width 45 height 23
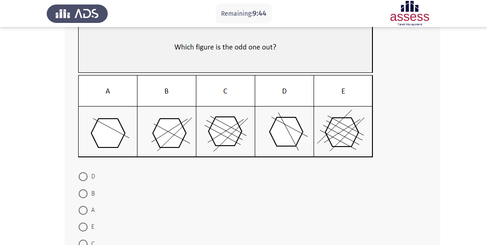
scroll to position [65, 0]
click at [83, 211] on span at bounding box center [83, 210] width 9 height 9
click at [83, 211] on input "A" at bounding box center [83, 210] width 9 height 9
radio input "true"
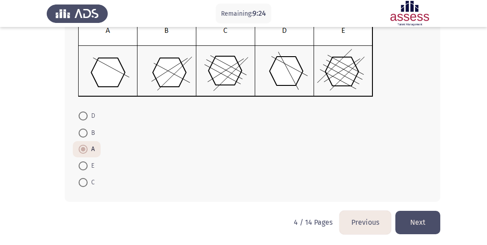
scroll to position [128, 0]
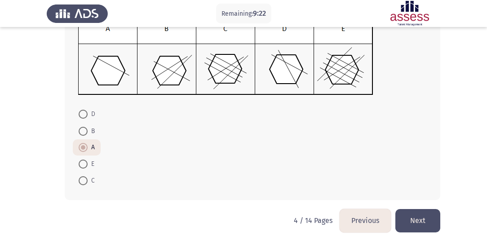
click at [417, 214] on button "Next" at bounding box center [417, 220] width 45 height 23
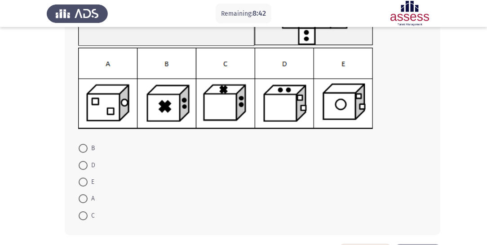
scroll to position [93, 0]
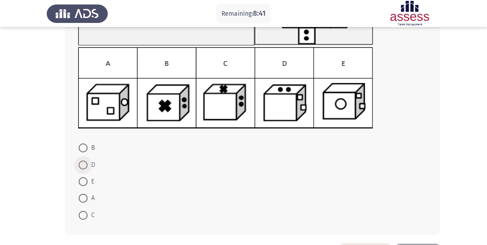
click at [84, 164] on span at bounding box center [83, 164] width 9 height 9
click at [84, 164] on input "D" at bounding box center [83, 164] width 9 height 9
radio input "true"
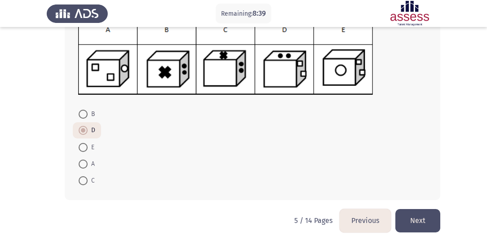
click at [401, 221] on button "Next" at bounding box center [417, 220] width 45 height 23
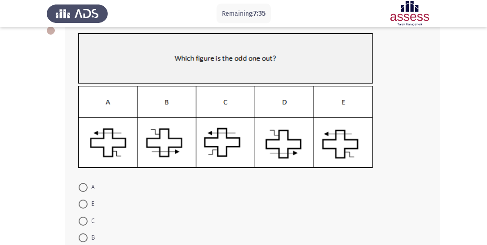
scroll to position [60, 0]
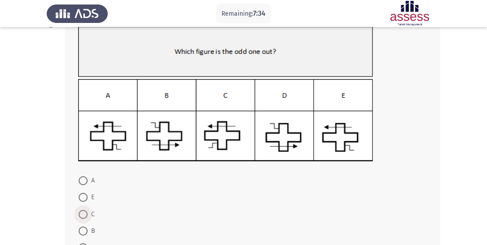
click at [82, 217] on span at bounding box center [83, 214] width 9 height 9
click at [82, 217] on input "C" at bounding box center [83, 214] width 9 height 9
radio input "true"
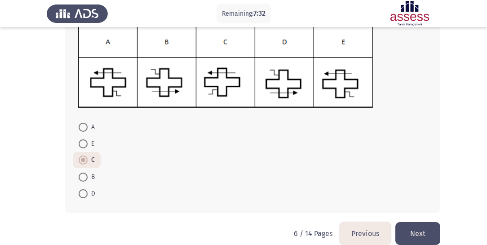
scroll to position [127, 0]
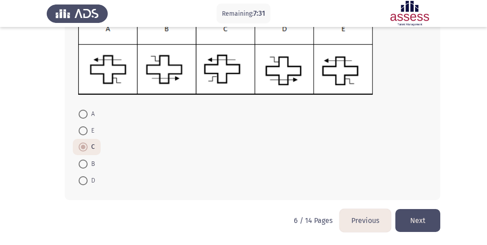
click at [413, 215] on button "Next" at bounding box center [417, 220] width 45 height 23
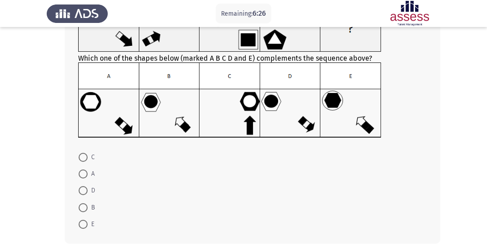
scroll to position [84, 0]
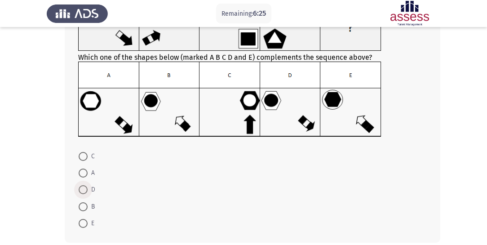
click at [80, 192] on span at bounding box center [83, 189] width 9 height 9
click at [80, 192] on input "D" at bounding box center [83, 189] width 9 height 9
radio input "true"
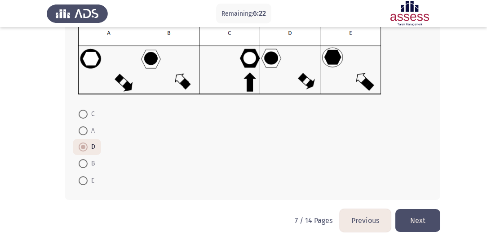
click at [413, 214] on button "Next" at bounding box center [417, 220] width 45 height 23
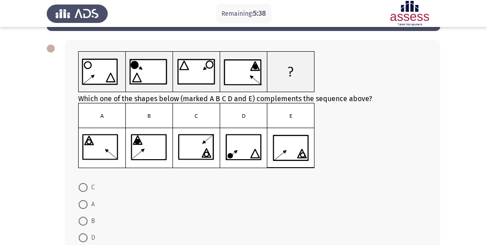
scroll to position [71, 0]
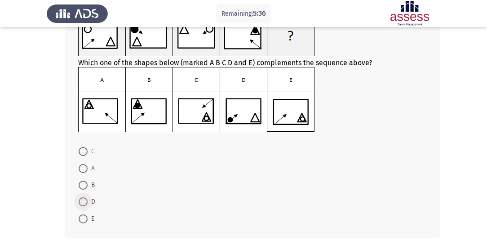
click at [82, 203] on span at bounding box center [83, 201] width 9 height 9
click at [82, 203] on input "D" at bounding box center [83, 201] width 9 height 9
radio input "true"
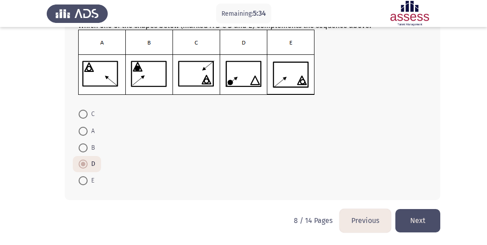
click at [413, 222] on button "Next" at bounding box center [417, 220] width 45 height 23
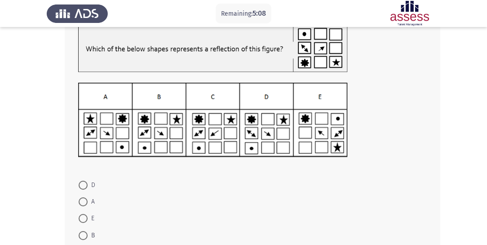
scroll to position [64, 0]
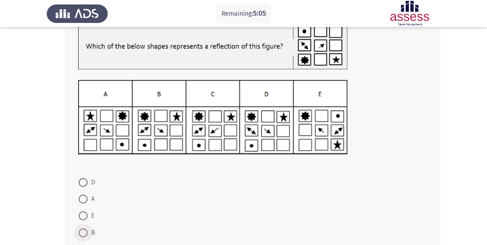
click at [85, 230] on span at bounding box center [83, 232] width 9 height 9
click at [85, 230] on input "B" at bounding box center [83, 232] width 9 height 9
radio input "true"
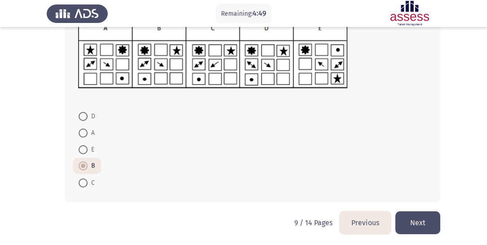
scroll to position [130, 0]
click at [415, 226] on button "Next" at bounding box center [417, 222] width 45 height 23
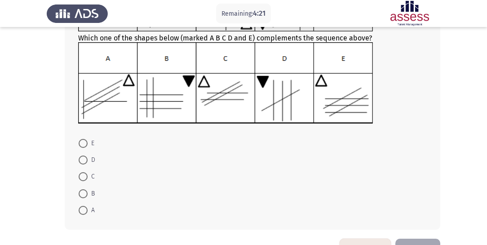
scroll to position [106, 0]
click at [84, 212] on span at bounding box center [83, 209] width 9 height 9
click at [84, 212] on input "A" at bounding box center [83, 209] width 9 height 9
radio input "true"
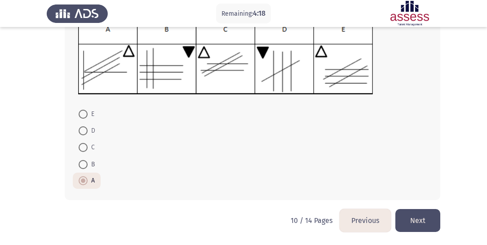
click at [413, 211] on button "Next" at bounding box center [417, 220] width 45 height 23
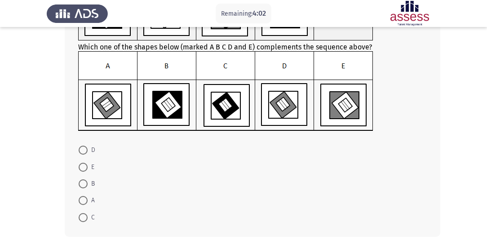
scroll to position [110, 0]
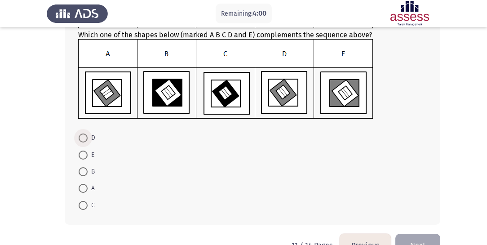
click at [84, 138] on span at bounding box center [83, 137] width 9 height 9
click at [84, 138] on input "D" at bounding box center [83, 137] width 9 height 9
radio input "true"
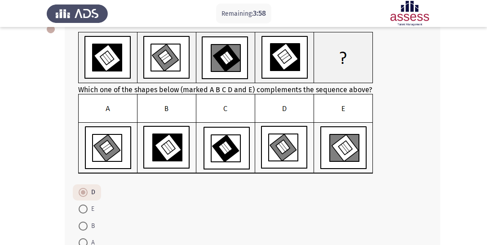
scroll to position [134, 0]
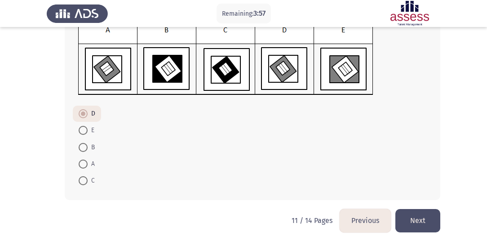
click at [425, 216] on button "Next" at bounding box center [417, 220] width 45 height 23
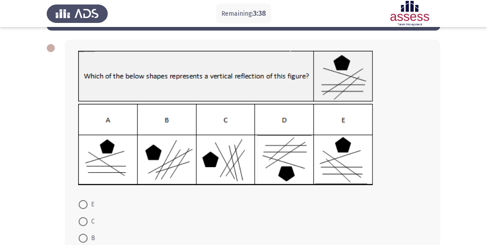
scroll to position [53, 0]
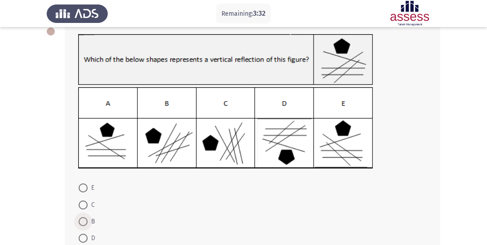
click at [86, 217] on span at bounding box center [83, 221] width 9 height 9
click at [86, 217] on input "B" at bounding box center [83, 221] width 9 height 9
radio input "true"
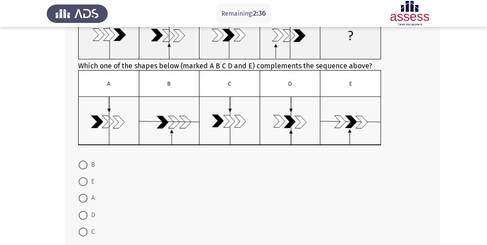
scroll to position [76, 0]
click at [85, 227] on span at bounding box center [83, 231] width 9 height 9
click at [85, 227] on input "C" at bounding box center [83, 231] width 9 height 9
radio input "true"
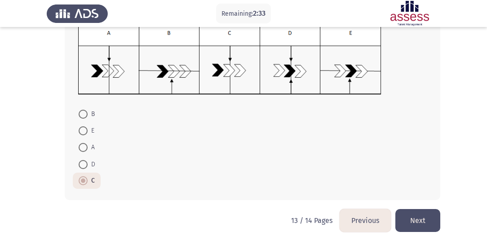
click at [421, 216] on button "Next" at bounding box center [417, 220] width 45 height 23
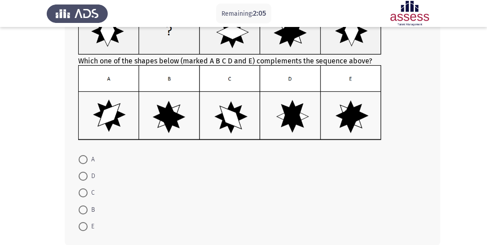
scroll to position [88, 0]
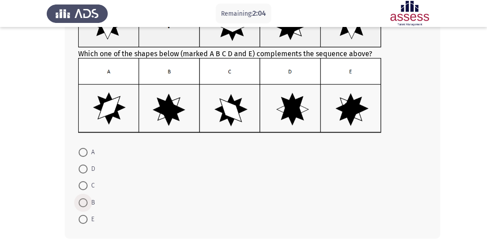
click at [87, 201] on span at bounding box center [83, 202] width 9 height 9
click at [87, 201] on input "B" at bounding box center [83, 202] width 9 height 9
radio input "true"
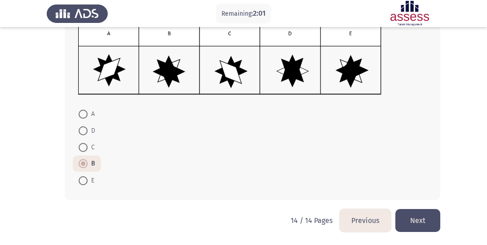
click at [414, 220] on button "Next" at bounding box center [417, 220] width 45 height 23
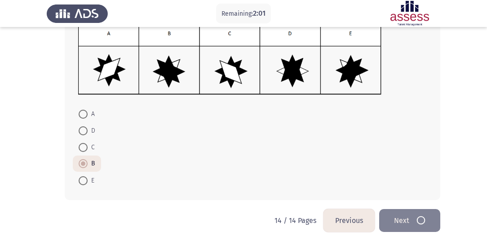
scroll to position [0, 0]
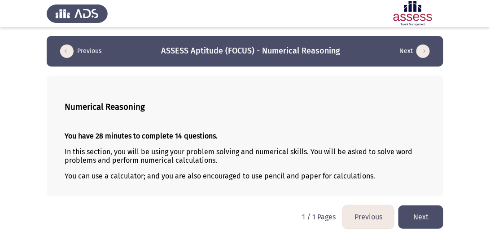
click at [418, 218] on button "Next" at bounding box center [421, 216] width 45 height 23
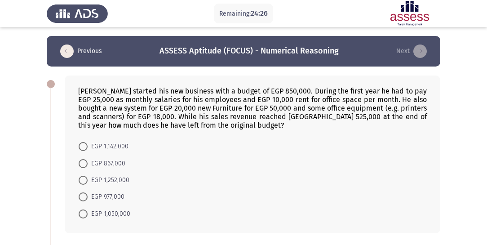
click at [87, 181] on span at bounding box center [83, 180] width 9 height 9
click at [87, 181] on input "EGP 1,252,000" at bounding box center [83, 180] width 9 height 9
radio input "true"
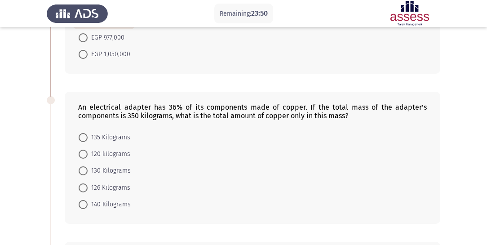
scroll to position [158, 0]
click at [82, 189] on span at bounding box center [83, 188] width 9 height 9
click at [82, 189] on input "126 Kilograms" at bounding box center [83, 188] width 9 height 9
radio input "true"
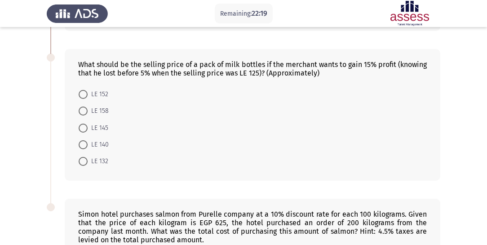
scroll to position [357, 0]
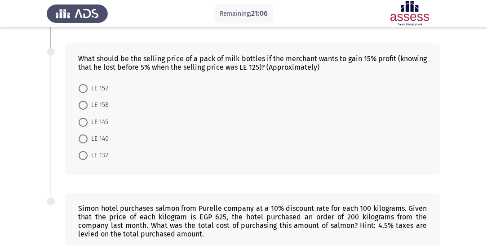
click at [86, 88] on span at bounding box center [83, 88] width 9 height 9
click at [86, 88] on input "LE 152" at bounding box center [83, 88] width 9 height 9
radio input "true"
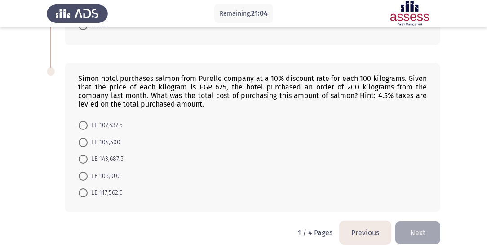
scroll to position [488, 0]
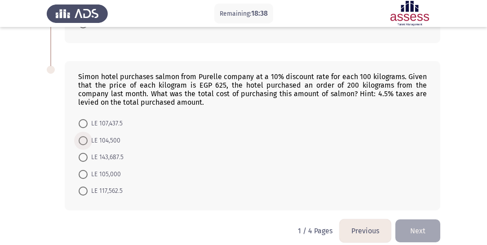
click at [82, 144] on span at bounding box center [83, 140] width 9 height 9
click at [82, 144] on input "LE 104,500" at bounding box center [83, 140] width 9 height 9
radio input "true"
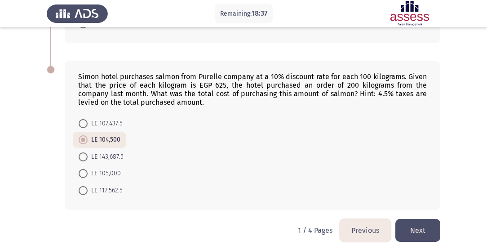
scroll to position [499, 0]
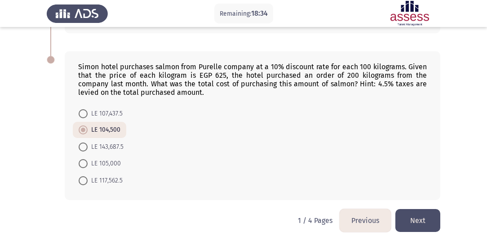
click at [406, 219] on button "Next" at bounding box center [417, 220] width 45 height 23
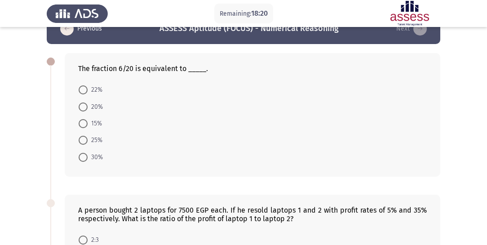
scroll to position [0, 0]
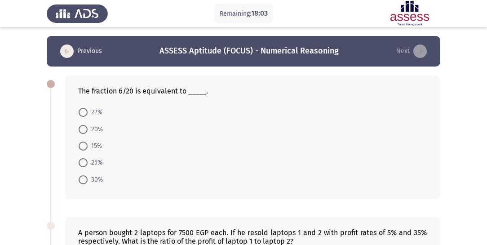
click at [84, 181] on span at bounding box center [83, 179] width 9 height 9
click at [84, 181] on input "30%" at bounding box center [83, 179] width 9 height 9
radio input "true"
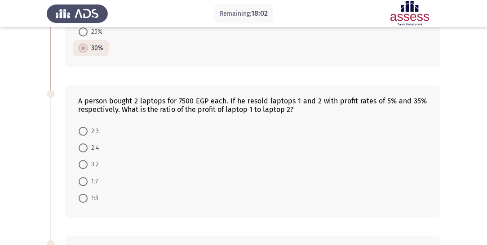
scroll to position [131, 0]
click at [85, 181] on span at bounding box center [83, 180] width 9 height 9
click at [85, 181] on input "1:7" at bounding box center [83, 180] width 9 height 9
radio input "true"
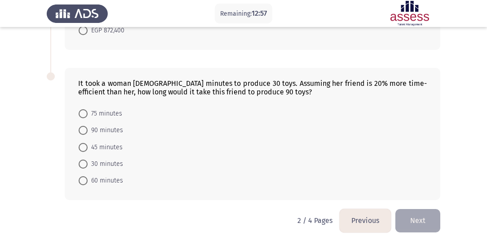
scroll to position [456, 0]
click at [84, 184] on span at bounding box center [83, 180] width 9 height 9
click at [84, 184] on input "60 minutes" at bounding box center [83, 180] width 9 height 9
radio input "true"
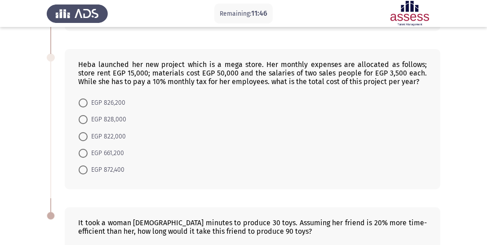
scroll to position [316, 0]
click at [84, 172] on span at bounding box center [83, 170] width 9 height 9
click at [84, 172] on input "EGP 872,400" at bounding box center [83, 170] width 9 height 9
radio input "true"
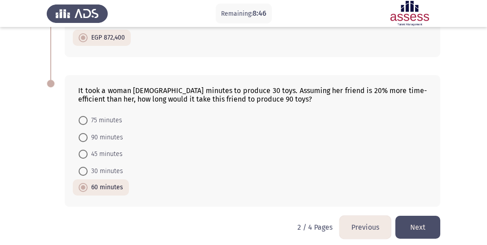
scroll to position [456, 0]
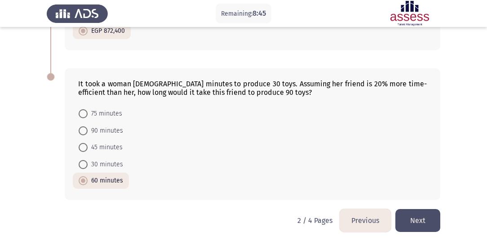
click at [416, 211] on button "Next" at bounding box center [417, 220] width 45 height 23
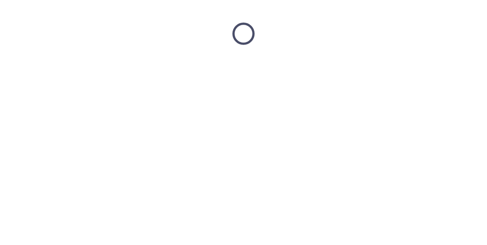
scroll to position [0, 0]
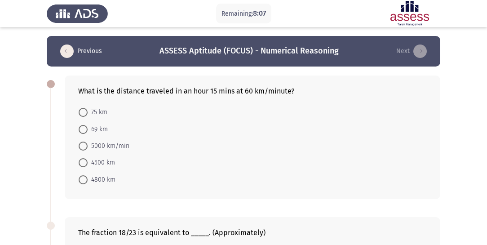
click at [80, 161] on span at bounding box center [83, 162] width 9 height 9
click at [80, 161] on input "4500 km" at bounding box center [83, 162] width 9 height 9
radio input "true"
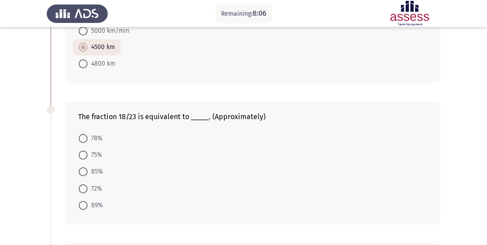
scroll to position [115, 0]
click at [81, 137] on span at bounding box center [83, 137] width 9 height 9
click at [81, 137] on input "78%" at bounding box center [83, 137] width 9 height 9
radio input "true"
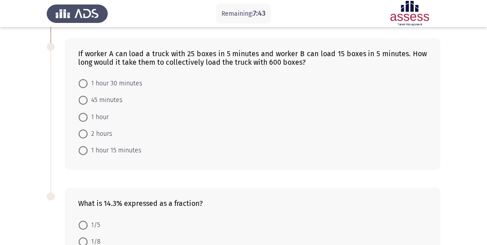
scroll to position [319, 0]
click at [84, 153] on span at bounding box center [83, 150] width 9 height 9
click at [84, 153] on input "1 hour 15 minutes" at bounding box center [83, 150] width 9 height 9
radio input "true"
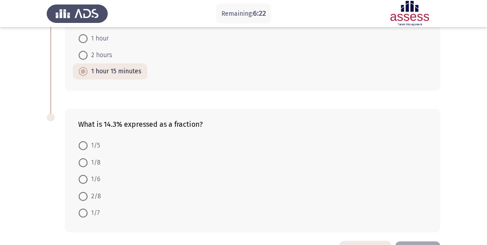
scroll to position [408, 0]
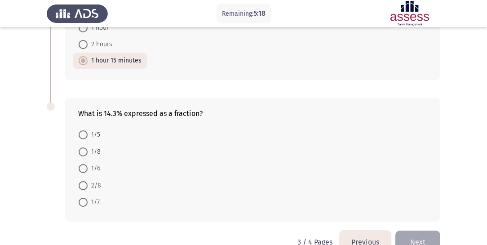
click at [86, 205] on span at bounding box center [83, 202] width 9 height 9
click at [86, 205] on input "1/7" at bounding box center [83, 202] width 9 height 9
radio input "true"
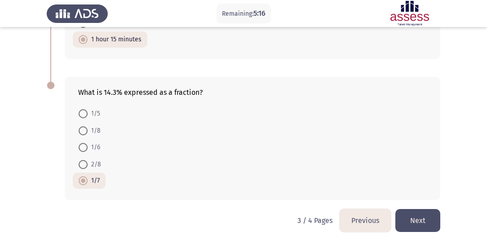
click at [410, 217] on button "Next" at bounding box center [417, 220] width 45 height 23
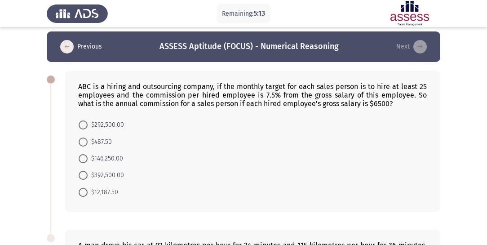
scroll to position [0, 0]
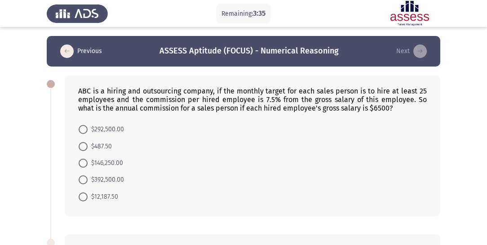
click at [80, 165] on span at bounding box center [83, 163] width 9 height 9
click at [80, 165] on input "$146,250.00" at bounding box center [83, 163] width 9 height 9
radio input "true"
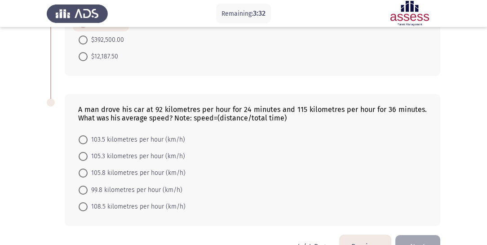
scroll to position [162, 0]
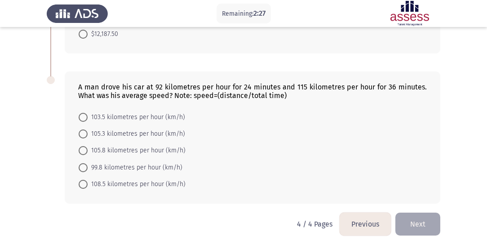
click at [84, 150] on span at bounding box center [83, 150] width 9 height 9
click at [84, 150] on input "105.8 kilometres per hour (km/h)" at bounding box center [83, 150] width 9 height 9
radio input "true"
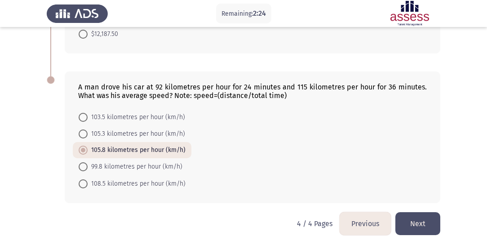
click at [418, 223] on button "Next" at bounding box center [417, 223] width 45 height 23
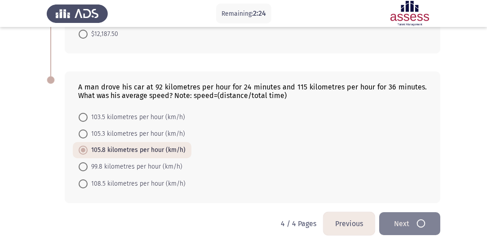
scroll to position [0, 0]
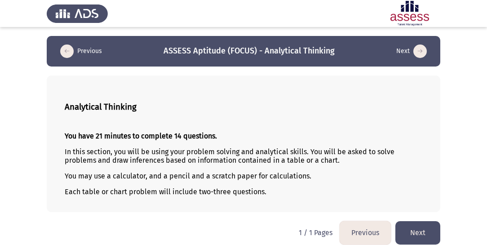
click at [413, 224] on button "Next" at bounding box center [417, 232] width 45 height 23
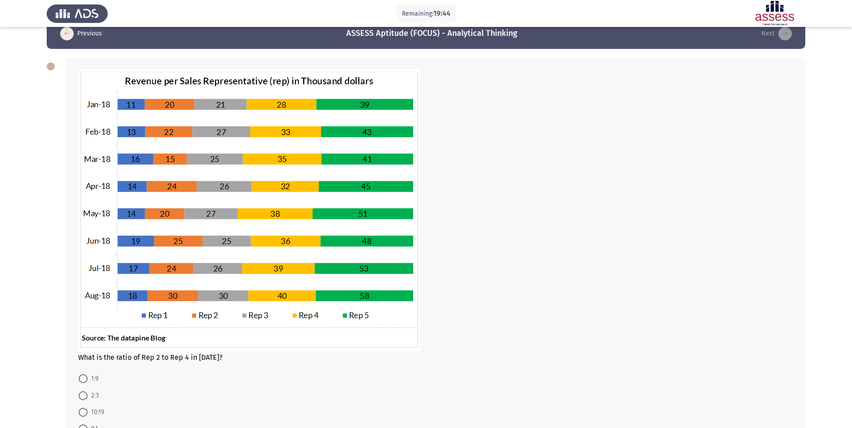
scroll to position [99, 0]
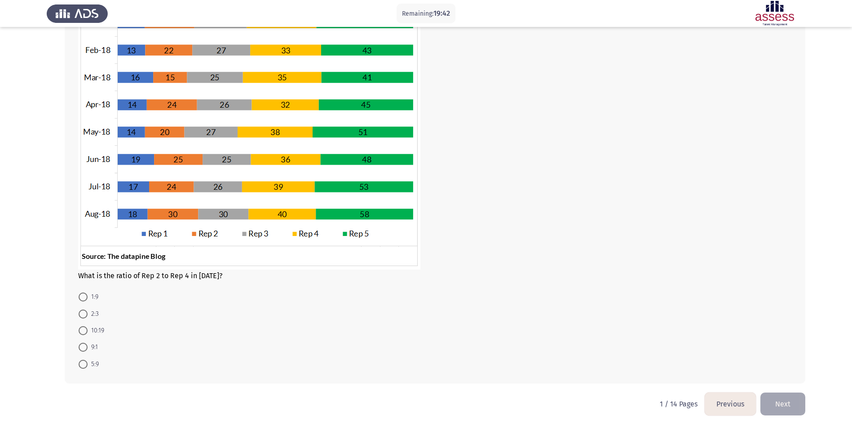
click at [84, 329] on span at bounding box center [83, 330] width 9 height 9
click at [84, 329] on input "10:19" at bounding box center [83, 330] width 9 height 9
radio input "true"
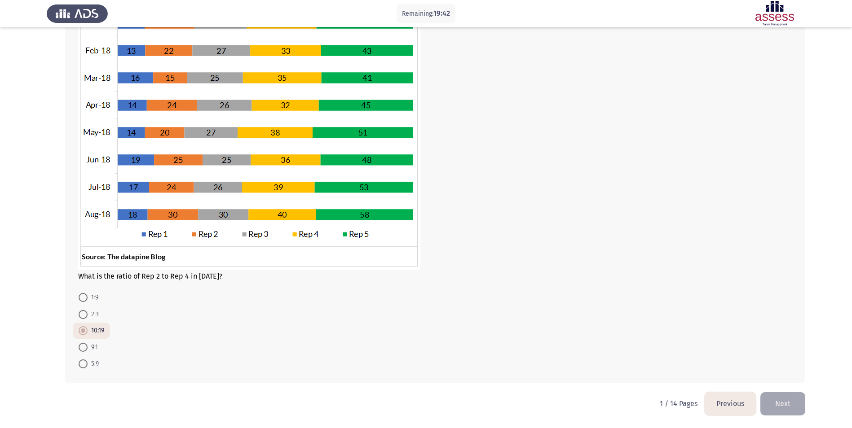
scroll to position [99, 0]
click at [779, 398] on button "Next" at bounding box center [782, 404] width 45 height 23
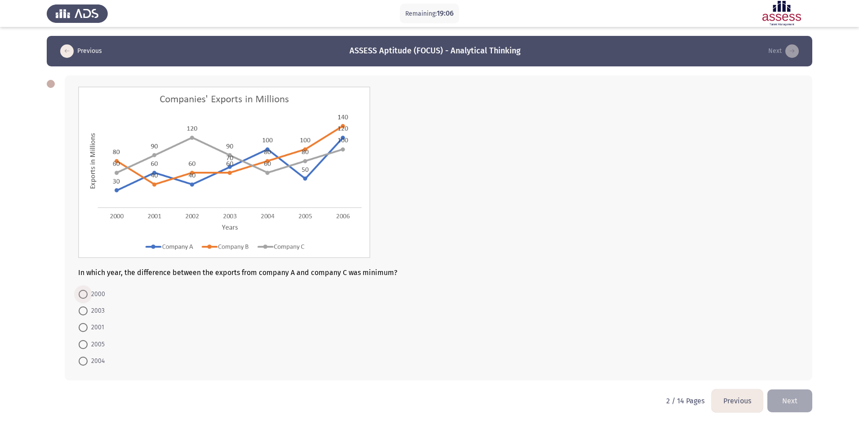
click at [81, 291] on span at bounding box center [83, 294] width 9 height 9
click at [81, 291] on input "2000" at bounding box center [83, 294] width 9 height 9
radio input "true"
click at [803, 405] on button "Next" at bounding box center [789, 400] width 45 height 23
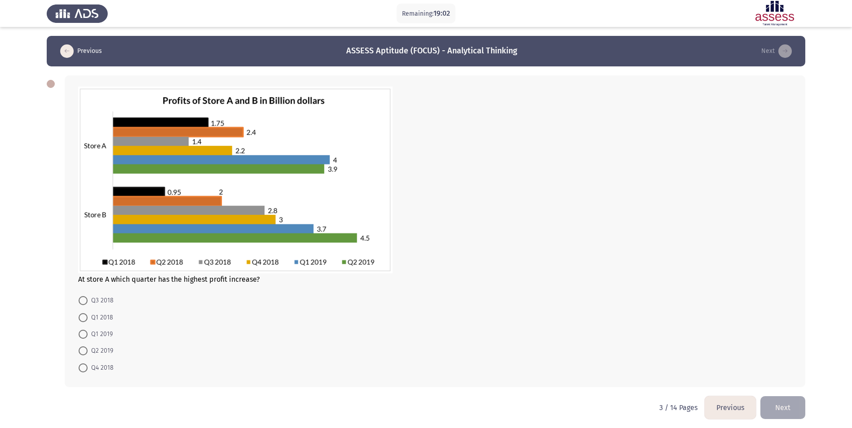
scroll to position [4, 0]
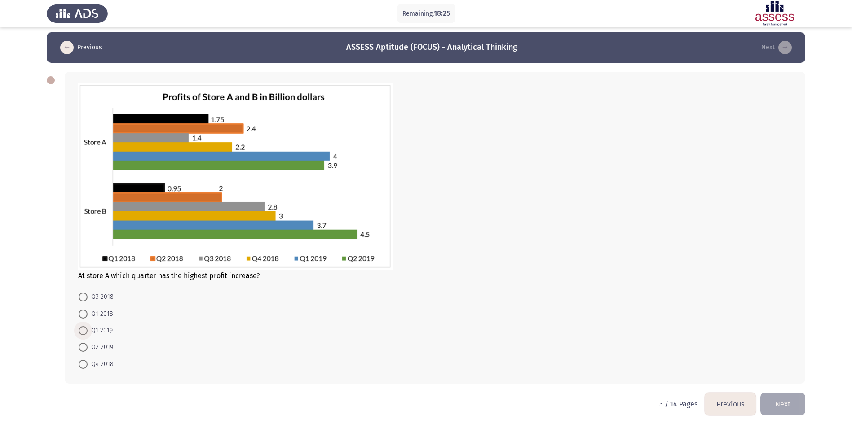
click at [81, 331] on span at bounding box center [83, 330] width 9 height 9
click at [81, 331] on input "Q1 2019" at bounding box center [83, 330] width 9 height 9
radio input "true"
click at [781, 401] on button "Next" at bounding box center [782, 404] width 45 height 23
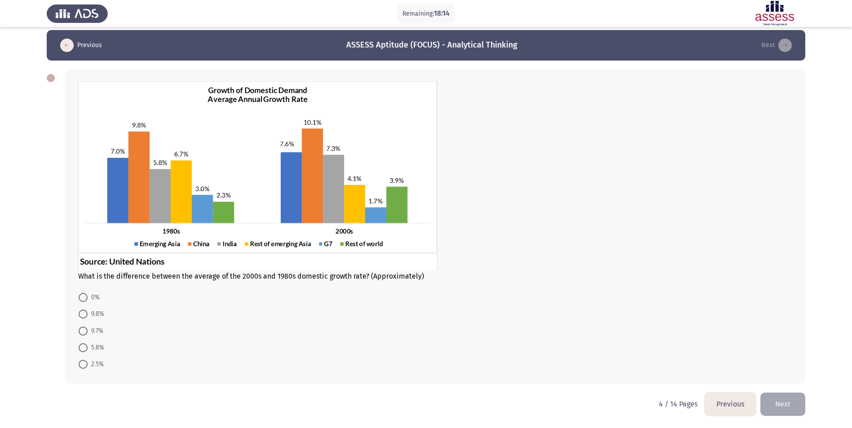
scroll to position [6, 0]
click at [174, 218] on img at bounding box center [257, 175] width 359 height 190
click at [85, 362] on span at bounding box center [83, 364] width 9 height 9
click at [85, 362] on input "2.5%" at bounding box center [83, 364] width 9 height 9
radio input "true"
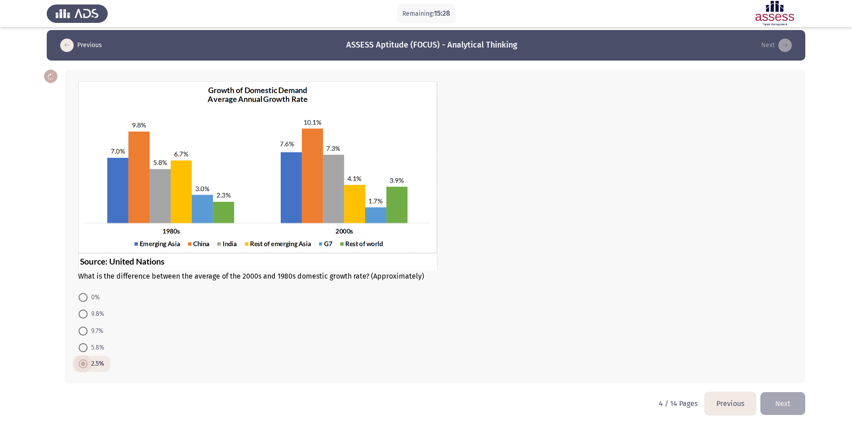
scroll to position [6, 0]
click at [788, 405] on button "Next" at bounding box center [782, 404] width 45 height 23
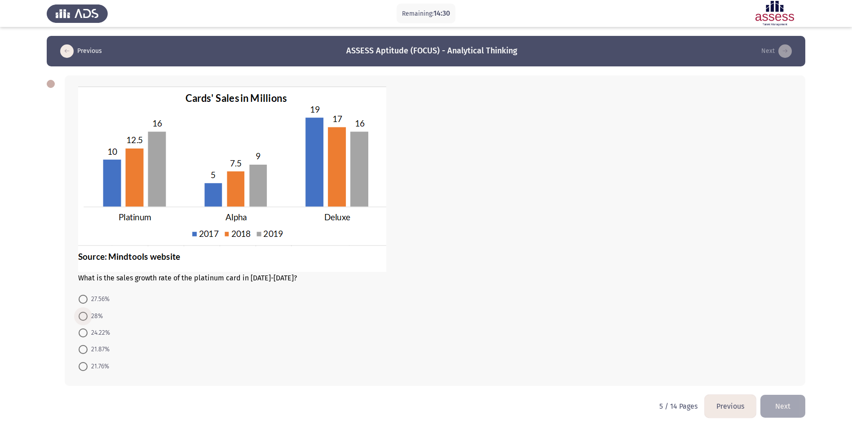
click at [84, 313] on span at bounding box center [83, 316] width 9 height 9
click at [84, 313] on input "28%" at bounding box center [83, 316] width 9 height 9
radio input "true"
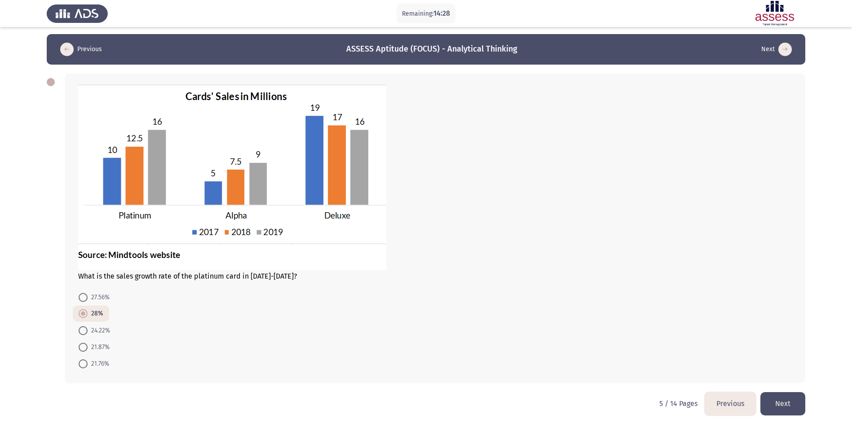
click at [784, 401] on button "Next" at bounding box center [782, 404] width 45 height 23
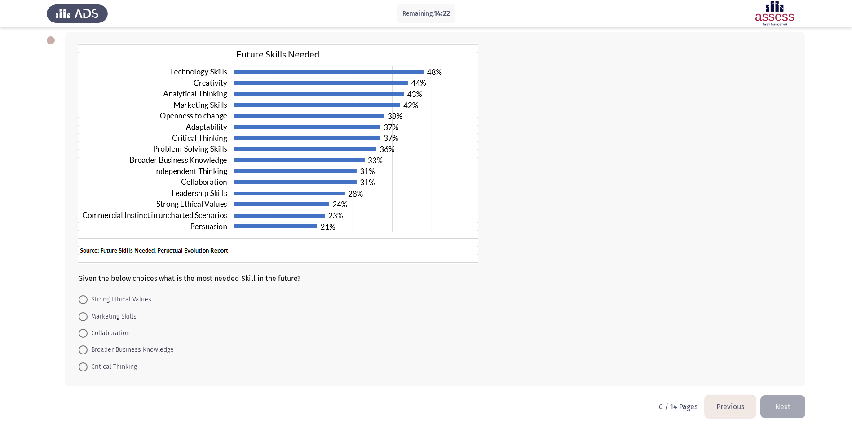
scroll to position [44, 0]
click at [86, 315] on span at bounding box center [83, 316] width 9 height 9
click at [86, 315] on input "Marketing Skills" at bounding box center [83, 316] width 9 height 9
radio input "true"
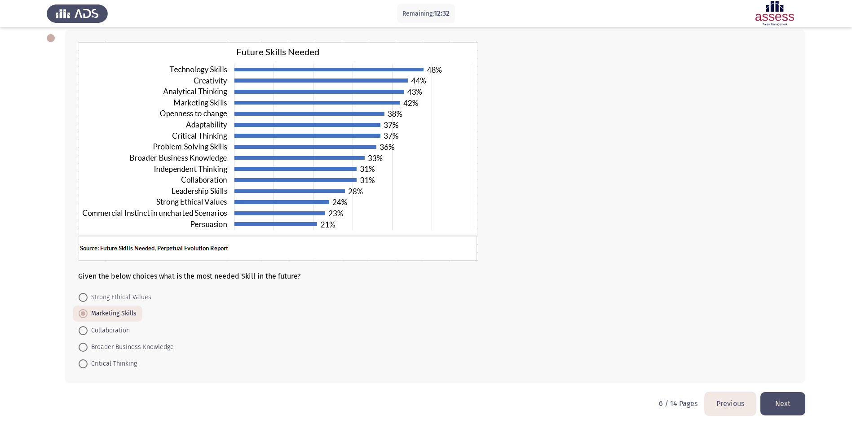
click at [777, 399] on button "Next" at bounding box center [782, 404] width 45 height 23
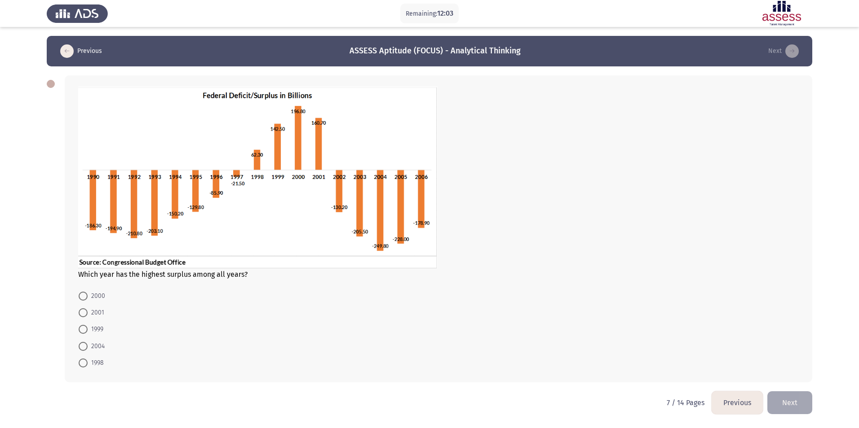
click at [82, 294] on span at bounding box center [83, 296] width 9 height 9
click at [82, 294] on input "2000" at bounding box center [83, 296] width 9 height 9
radio input "true"
click at [789, 402] on button "Next" at bounding box center [789, 402] width 45 height 23
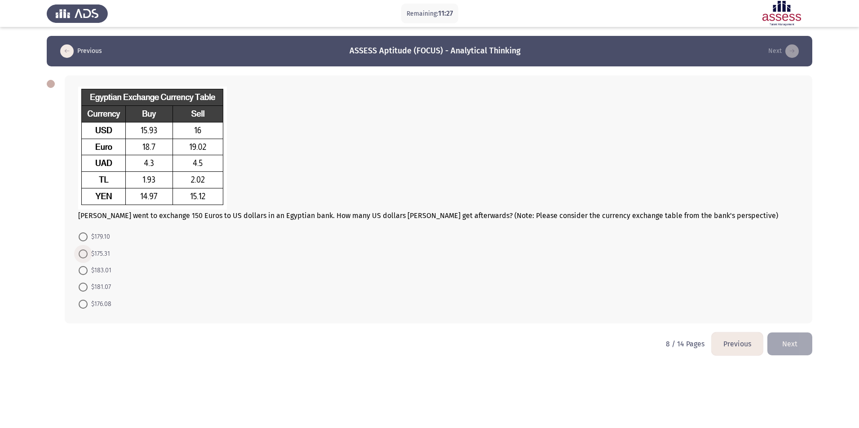
click at [85, 253] on span at bounding box center [83, 254] width 9 height 9
click at [85, 253] on input "$175.31" at bounding box center [83, 254] width 9 height 9
radio input "true"
click at [782, 344] on button "Next" at bounding box center [789, 343] width 45 height 23
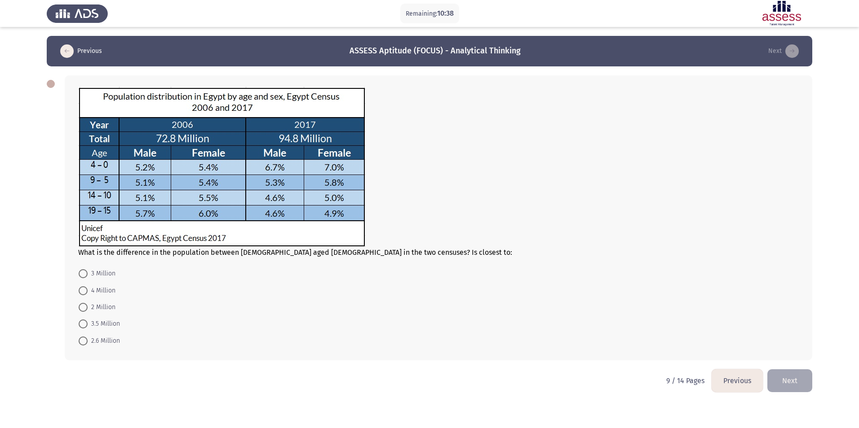
click at [82, 343] on span at bounding box center [83, 341] width 9 height 9
click at [82, 343] on input "2.6 Million" at bounding box center [83, 341] width 9 height 9
radio input "true"
click at [786, 385] on button "Next" at bounding box center [789, 380] width 45 height 23
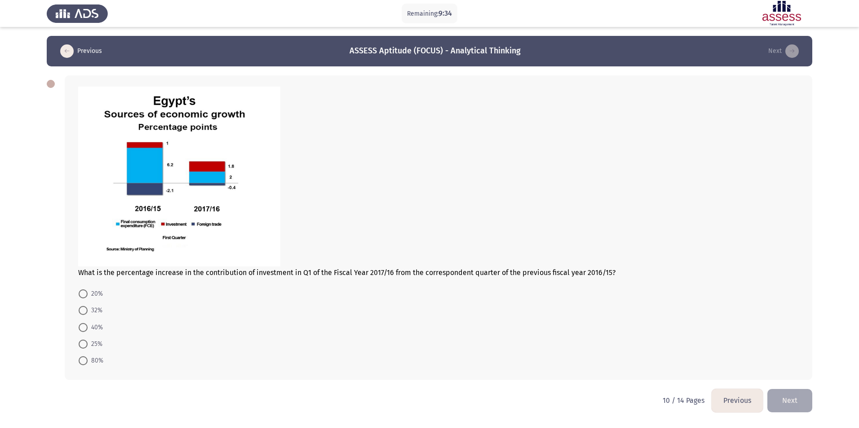
click at [84, 363] on span at bounding box center [83, 361] width 9 height 9
click at [84, 363] on input "80%" at bounding box center [83, 361] width 9 height 9
radio input "true"
click at [794, 398] on button "Next" at bounding box center [789, 400] width 45 height 23
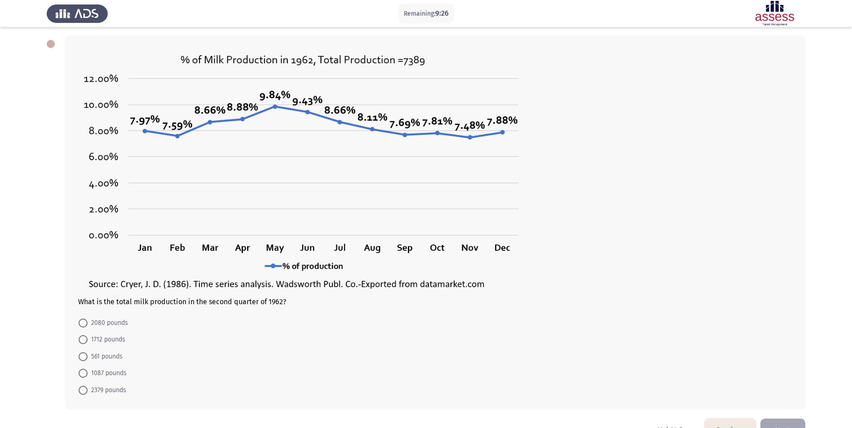
scroll to position [40, 0]
click at [84, 324] on span at bounding box center [83, 323] width 9 height 9
click at [84, 324] on input "2080 pounds" at bounding box center [83, 323] width 9 height 9
radio input "true"
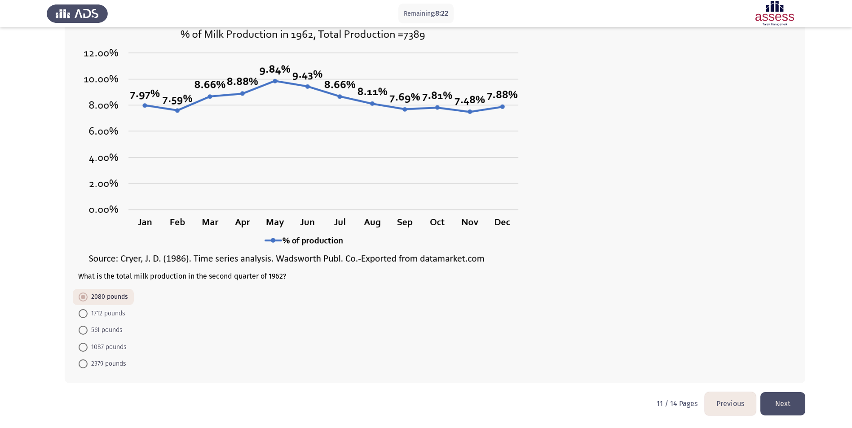
click at [778, 402] on button "Next" at bounding box center [782, 404] width 45 height 23
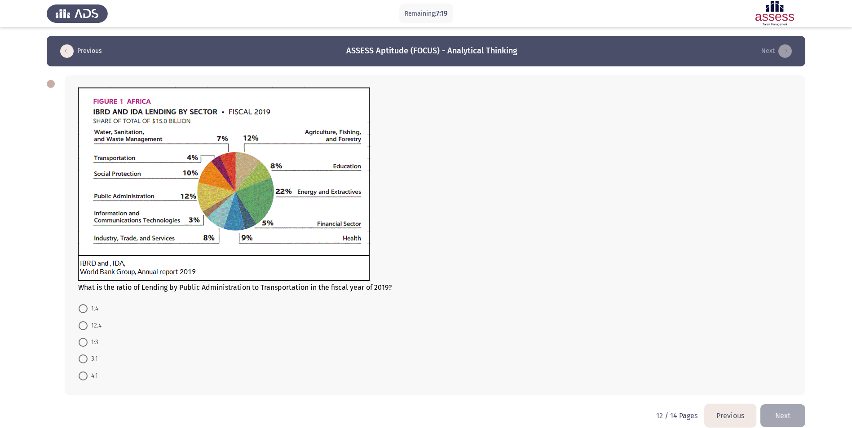
click at [83, 357] on span at bounding box center [83, 359] width 9 height 9
click at [83, 357] on input "3:1" at bounding box center [83, 359] width 9 height 9
radio input "true"
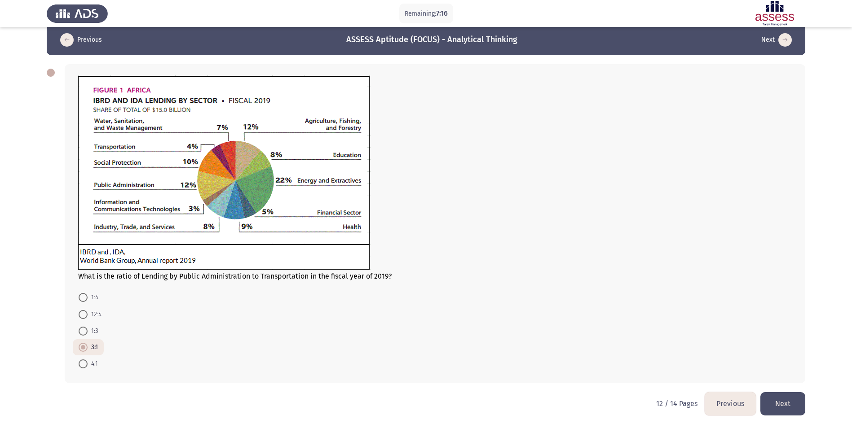
click at [767, 407] on button "Next" at bounding box center [782, 404] width 45 height 23
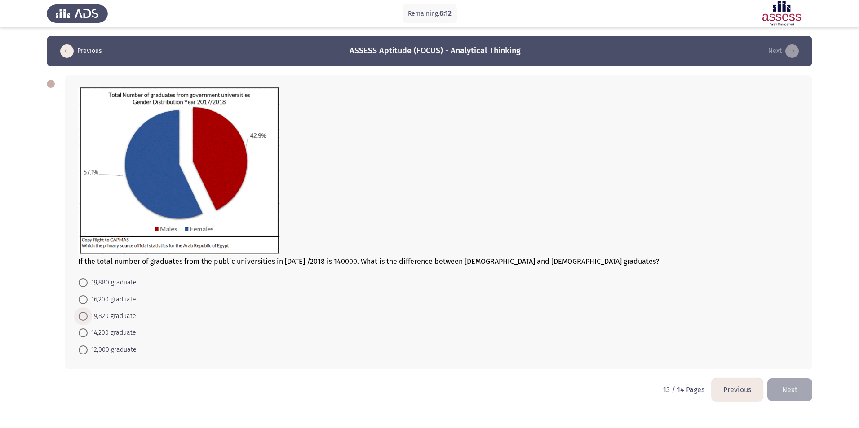
click at [84, 315] on span at bounding box center [83, 316] width 9 height 9
click at [84, 315] on input "19,820 graduate" at bounding box center [83, 316] width 9 height 9
radio input "true"
click at [794, 392] on button "Next" at bounding box center [789, 389] width 45 height 23
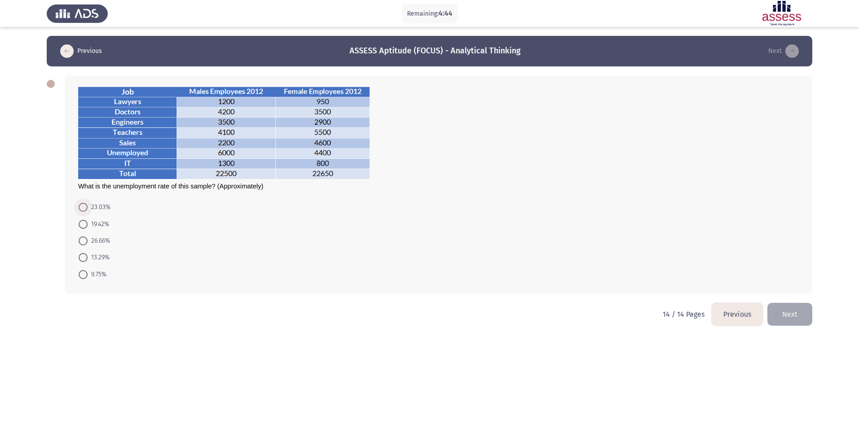
click at [81, 205] on span at bounding box center [83, 207] width 9 height 9
click at [81, 205] on input "23.03%" at bounding box center [83, 207] width 9 height 9
radio input "true"
click at [790, 316] on button "Next" at bounding box center [789, 313] width 45 height 23
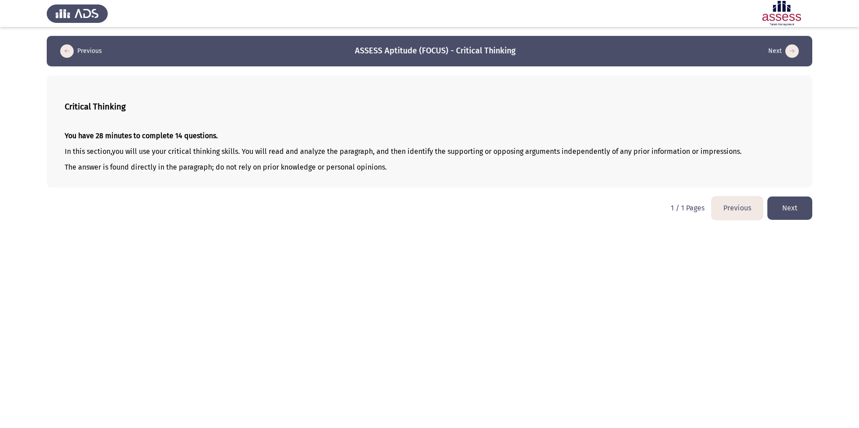
click at [786, 202] on button "Next" at bounding box center [789, 208] width 45 height 23
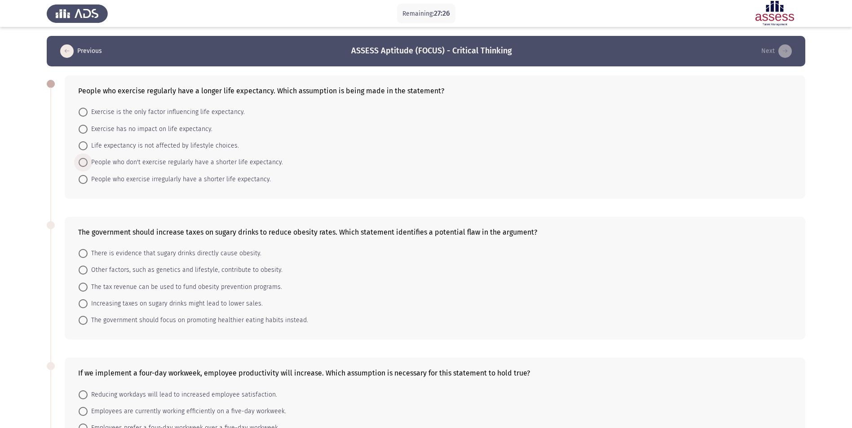
click at [86, 157] on label "People who don't exercise regularly have a shorter life expectancy." at bounding box center [181, 162] width 204 height 11
click at [86, 158] on input "People who don't exercise regularly have a shorter life expectancy." at bounding box center [83, 162] width 9 height 9
radio input "true"
click at [84, 270] on span at bounding box center [83, 269] width 9 height 9
click at [84, 270] on input "Other factors, such as genetics and lifestyle, contribute to obesity." at bounding box center [83, 269] width 9 height 9
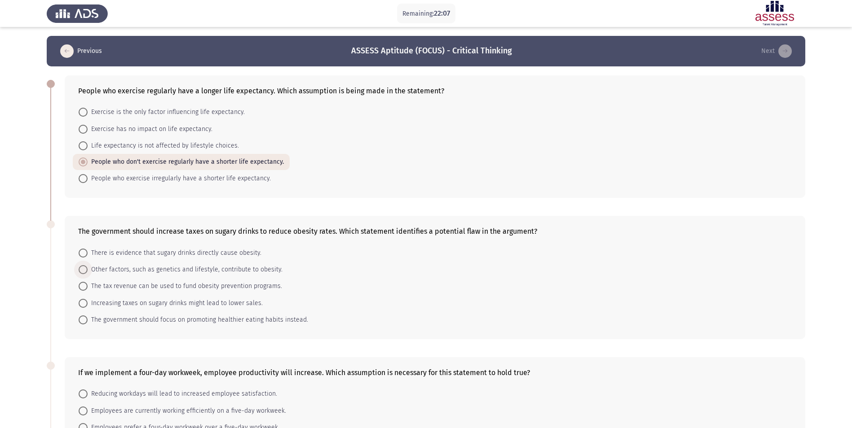
radio input "true"
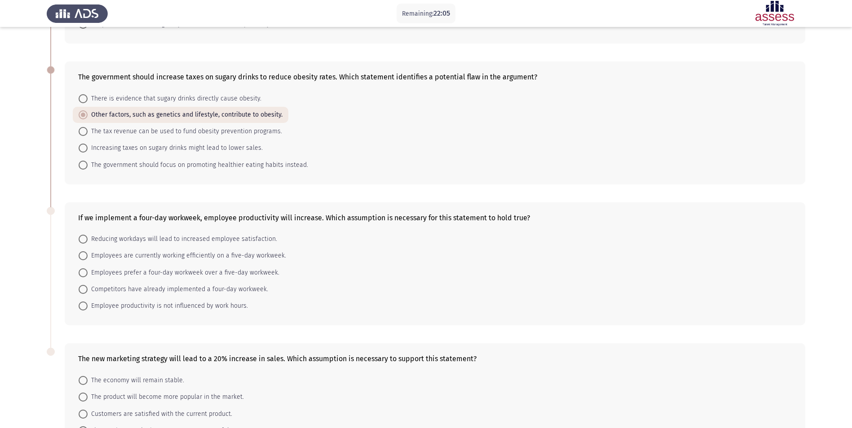
scroll to position [155, 0]
click at [84, 132] on span at bounding box center [83, 131] width 9 height 9
click at [84, 132] on input "The tax revenue can be used to fund obesity prevention programs." at bounding box center [83, 131] width 9 height 9
radio input "true"
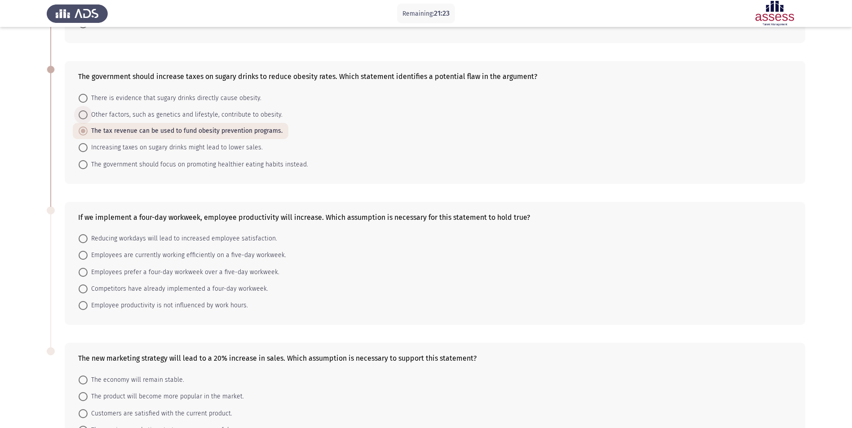
click at [81, 112] on span at bounding box center [83, 114] width 9 height 9
click at [81, 112] on input "Other factors, such as genetics and lifestyle, contribute to obesity." at bounding box center [83, 114] width 9 height 9
radio input "true"
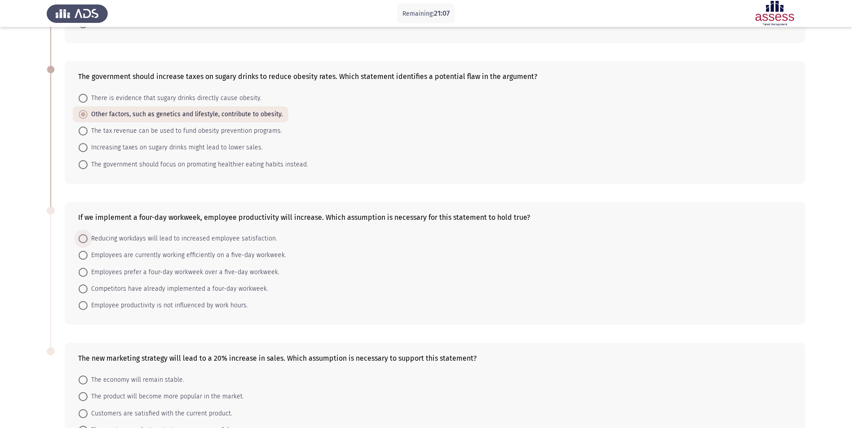
click at [79, 240] on span at bounding box center [83, 238] width 9 height 9
click at [79, 240] on input "Reducing workdays will lead to increased employee satisfaction." at bounding box center [83, 238] width 9 height 9
radio input "true"
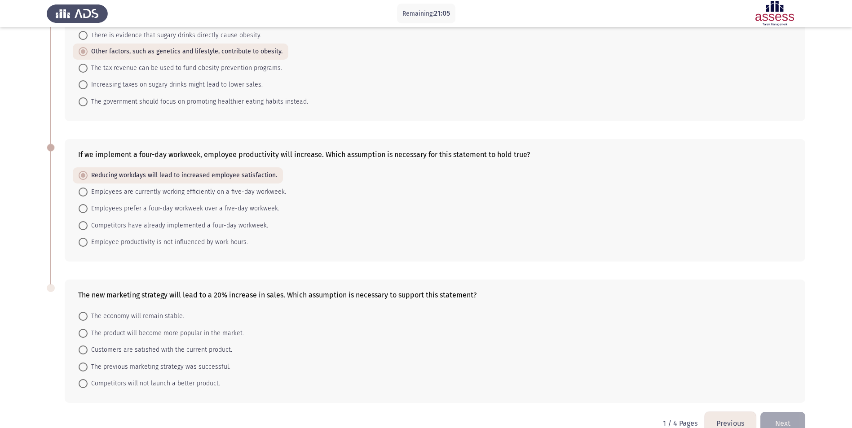
scroll to position [237, 0]
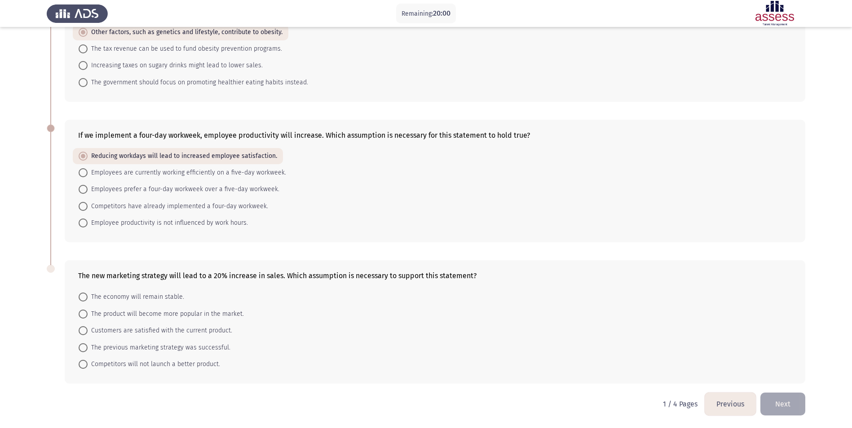
click at [82, 295] on span at bounding box center [83, 297] width 9 height 9
click at [82, 295] on input "The economy will remain stable." at bounding box center [83, 297] width 9 height 9
radio input "true"
click at [774, 404] on button "Next" at bounding box center [782, 404] width 45 height 23
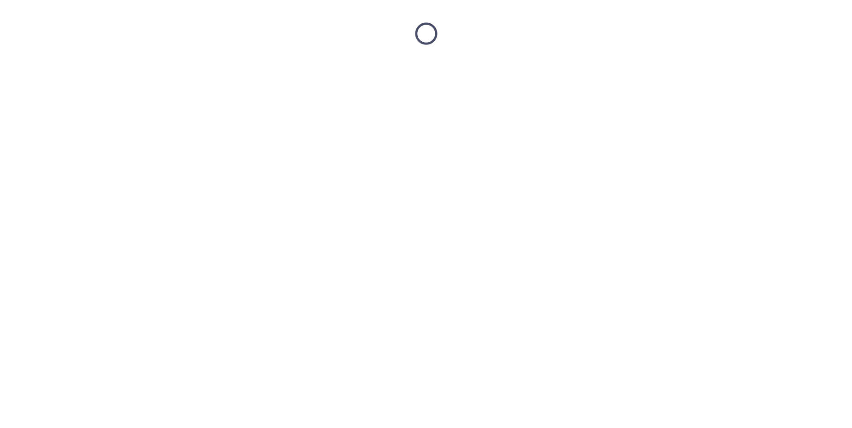
scroll to position [0, 0]
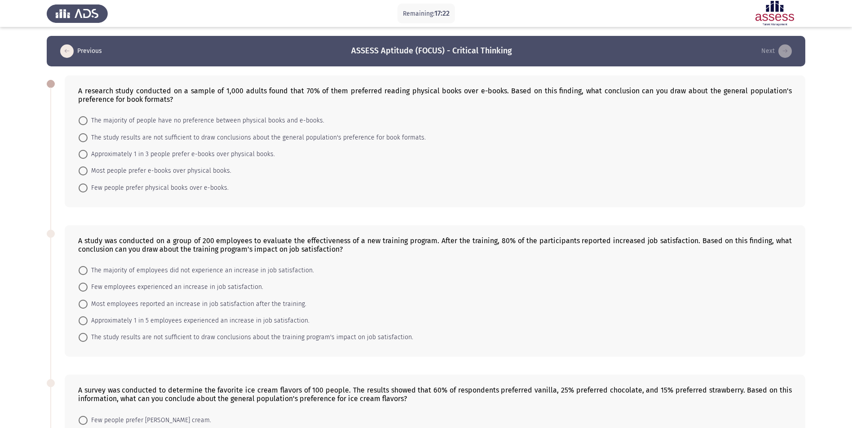
click at [84, 139] on span at bounding box center [83, 137] width 9 height 9
click at [84, 139] on input "The study results are not sufficient to draw conclusions about the general popu…" at bounding box center [83, 137] width 9 height 9
radio input "true"
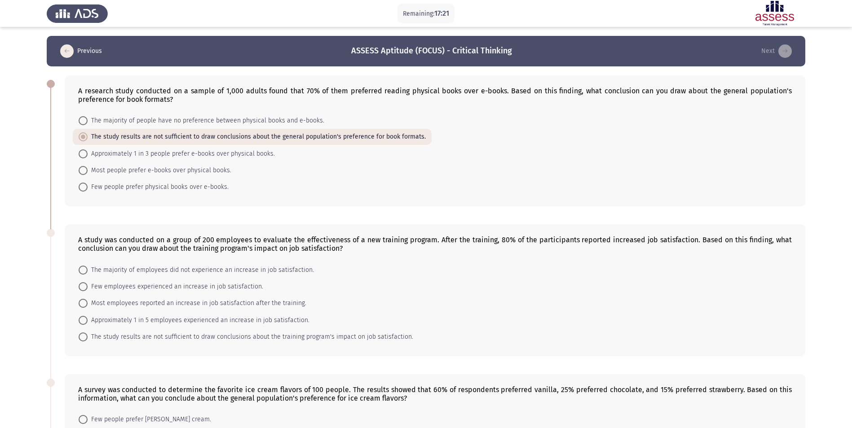
scroll to position [68, 0]
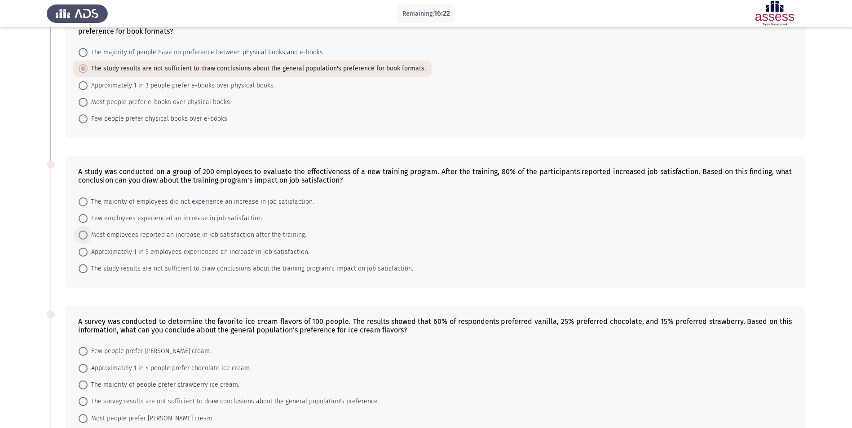
click at [84, 237] on span at bounding box center [83, 235] width 9 height 9
click at [84, 237] on input "Most employees reported an increase in job satisfaction after the training." at bounding box center [83, 235] width 9 height 9
radio input "true"
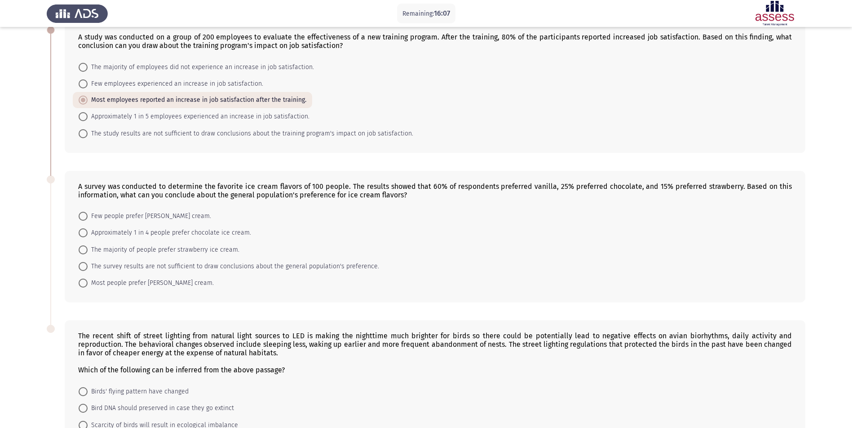
scroll to position [203, 0]
click at [83, 267] on span at bounding box center [83, 266] width 9 height 9
click at [83, 267] on input "The survey results are not sufficient to draw conclusions about the general pop…" at bounding box center [83, 266] width 9 height 9
radio input "true"
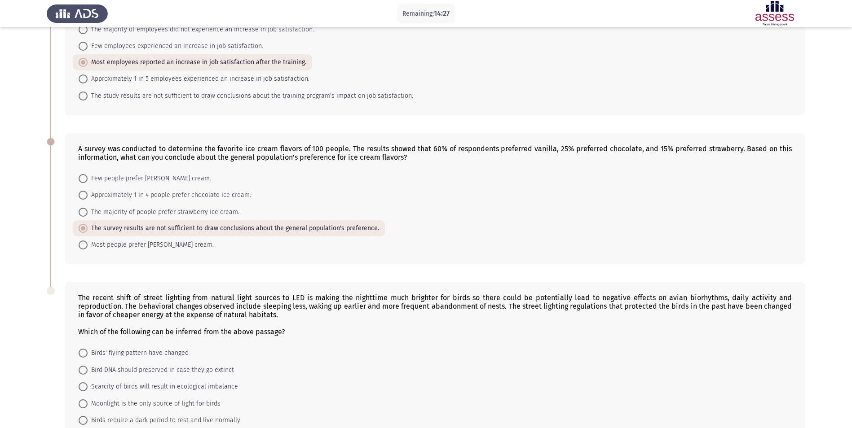
scroll to position [297, 0]
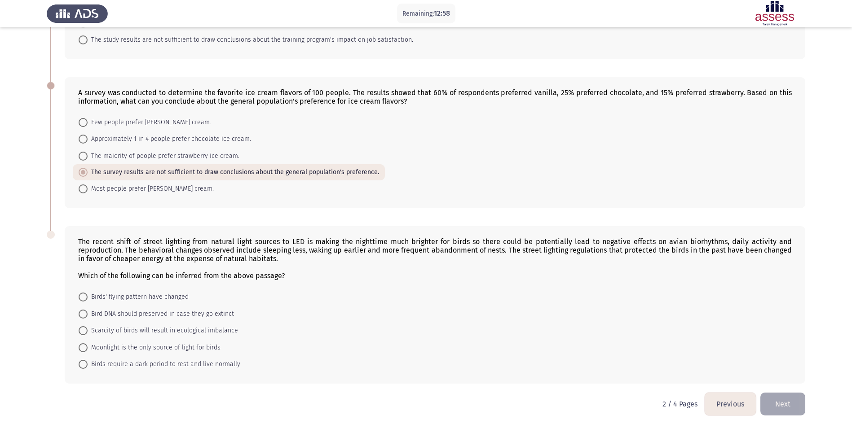
click at [86, 365] on span at bounding box center [83, 364] width 9 height 9
click at [86, 365] on input "Birds require a dark period to rest and live normally" at bounding box center [83, 364] width 9 height 9
radio input "true"
click at [778, 401] on button "Next" at bounding box center [782, 404] width 45 height 23
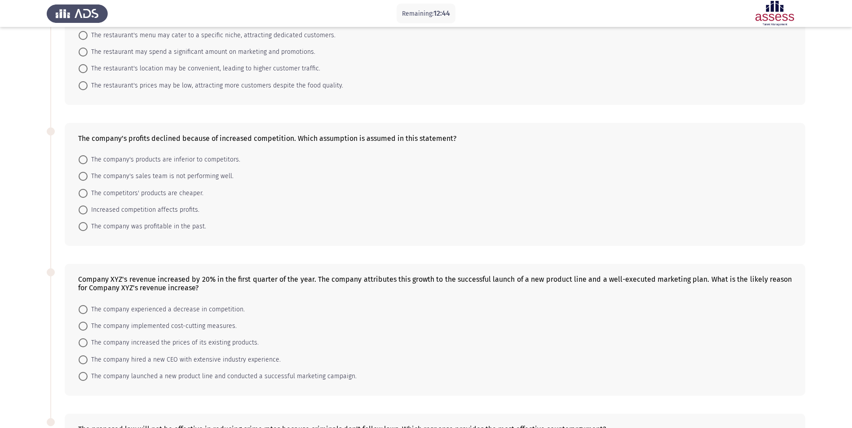
scroll to position [0, 0]
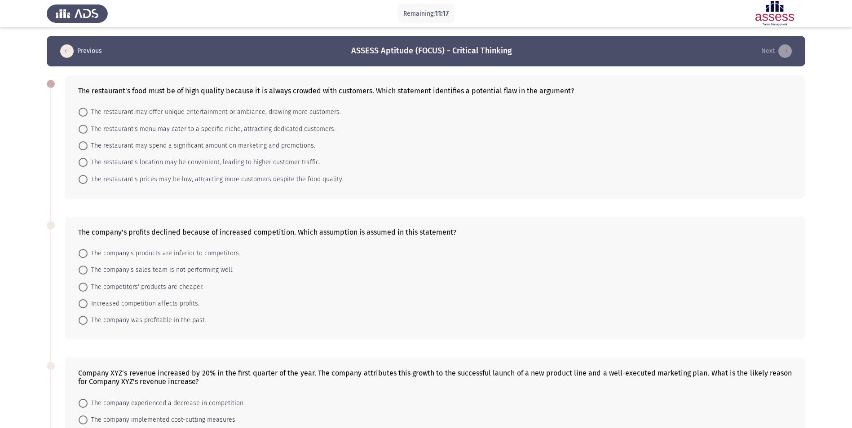
click at [80, 163] on span at bounding box center [83, 162] width 9 height 9
click at [80, 163] on input "The restaurant's location may be convenient, leading to higher customer traffic." at bounding box center [83, 162] width 9 height 9
radio input "true"
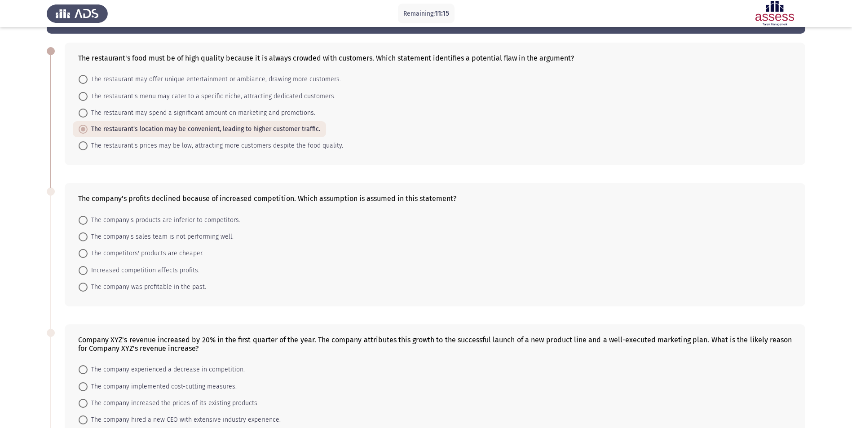
scroll to position [37, 0]
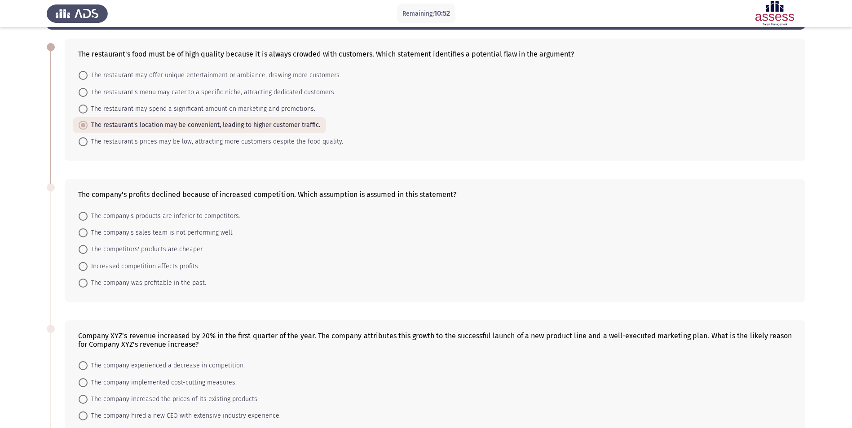
click at [84, 264] on span at bounding box center [83, 266] width 9 height 9
click at [84, 264] on input "Increased competition affects profits." at bounding box center [83, 266] width 9 height 9
radio input "true"
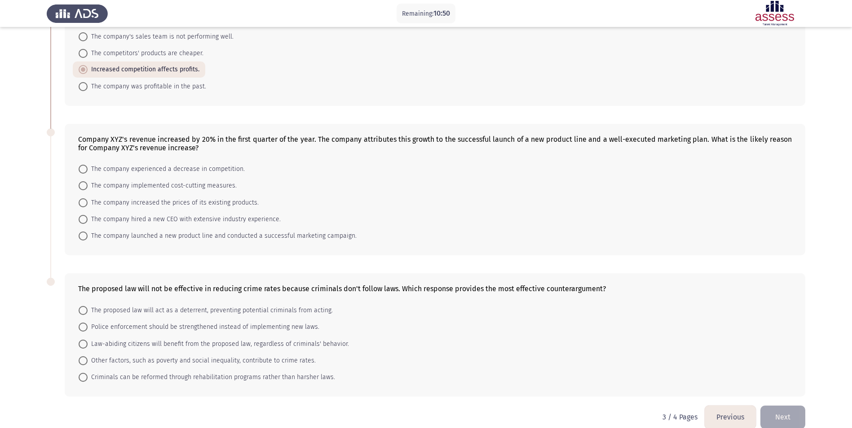
scroll to position [247, 0]
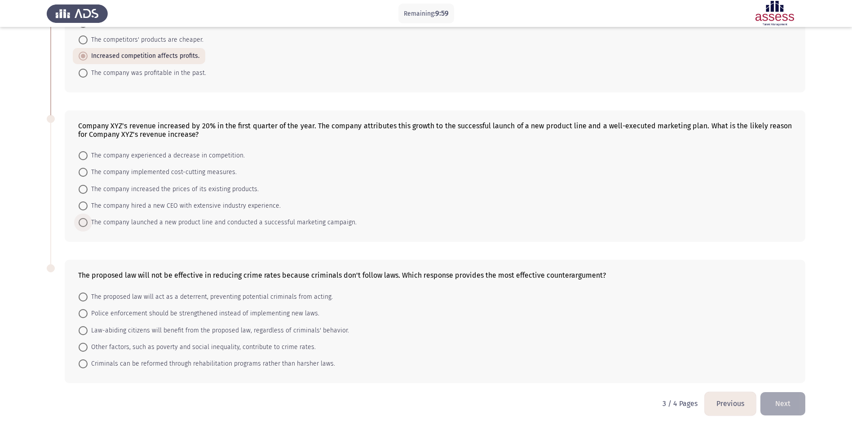
click at [86, 224] on span at bounding box center [83, 222] width 9 height 9
click at [86, 224] on input "The company launched a new product line and conducted a successful marketing ca…" at bounding box center [83, 222] width 9 height 9
radio input "true"
click at [86, 297] on span at bounding box center [83, 297] width 9 height 9
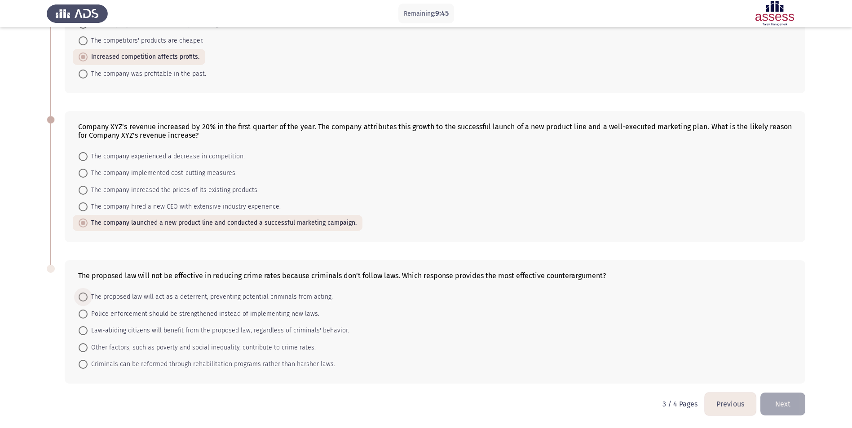
click at [86, 297] on input "The proposed law will act as a deterrent, preventing potential criminals from a…" at bounding box center [83, 297] width 9 height 9
radio input "true"
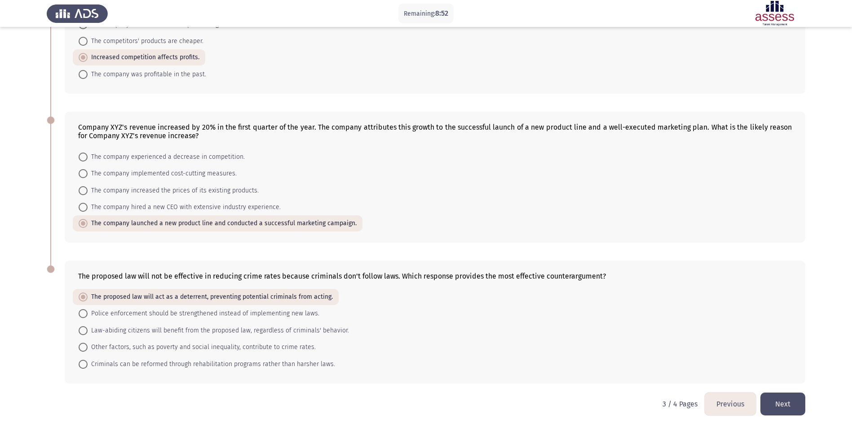
click at [786, 409] on button "Next" at bounding box center [782, 404] width 45 height 23
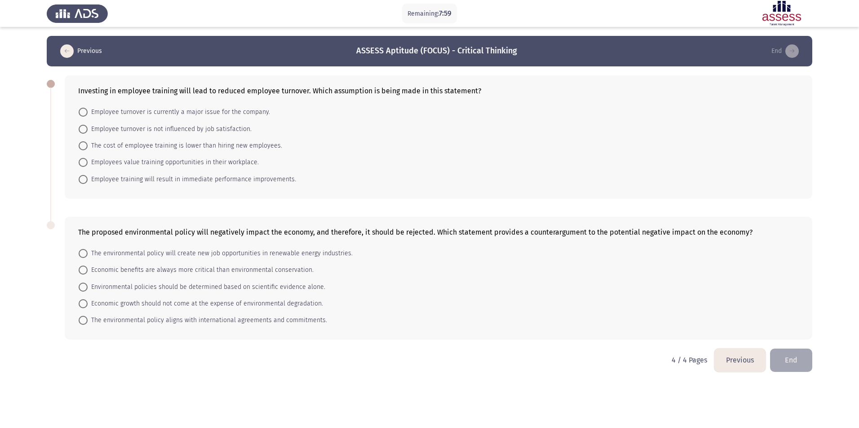
click at [86, 162] on span at bounding box center [83, 162] width 9 height 9
click at [86, 162] on input "Employees value training opportunities in their workplace." at bounding box center [83, 162] width 9 height 9
radio input "true"
click at [82, 253] on span at bounding box center [83, 253] width 9 height 9
click at [82, 253] on input "The environmental policy will create new job opportunities in renewable energy …" at bounding box center [83, 253] width 9 height 9
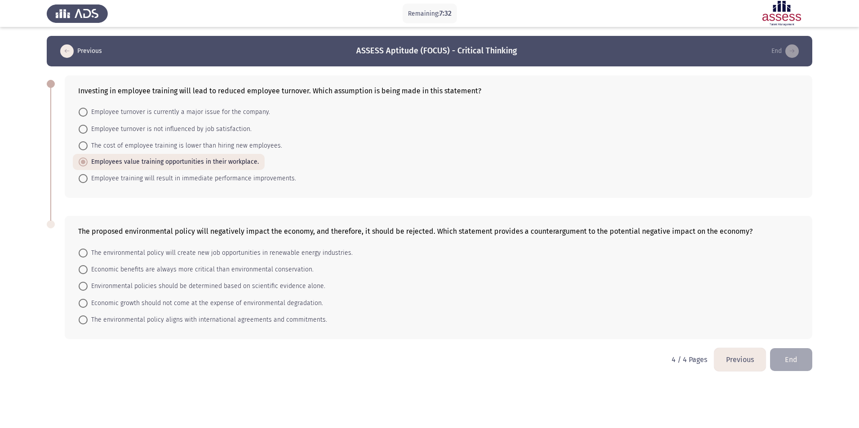
radio input "true"
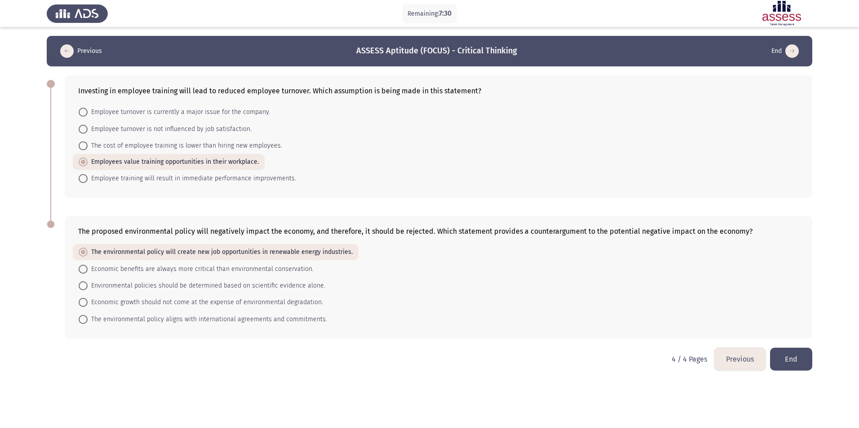
click at [802, 356] on button "End" at bounding box center [791, 359] width 42 height 23
